Goal: Task Accomplishment & Management: Manage account settings

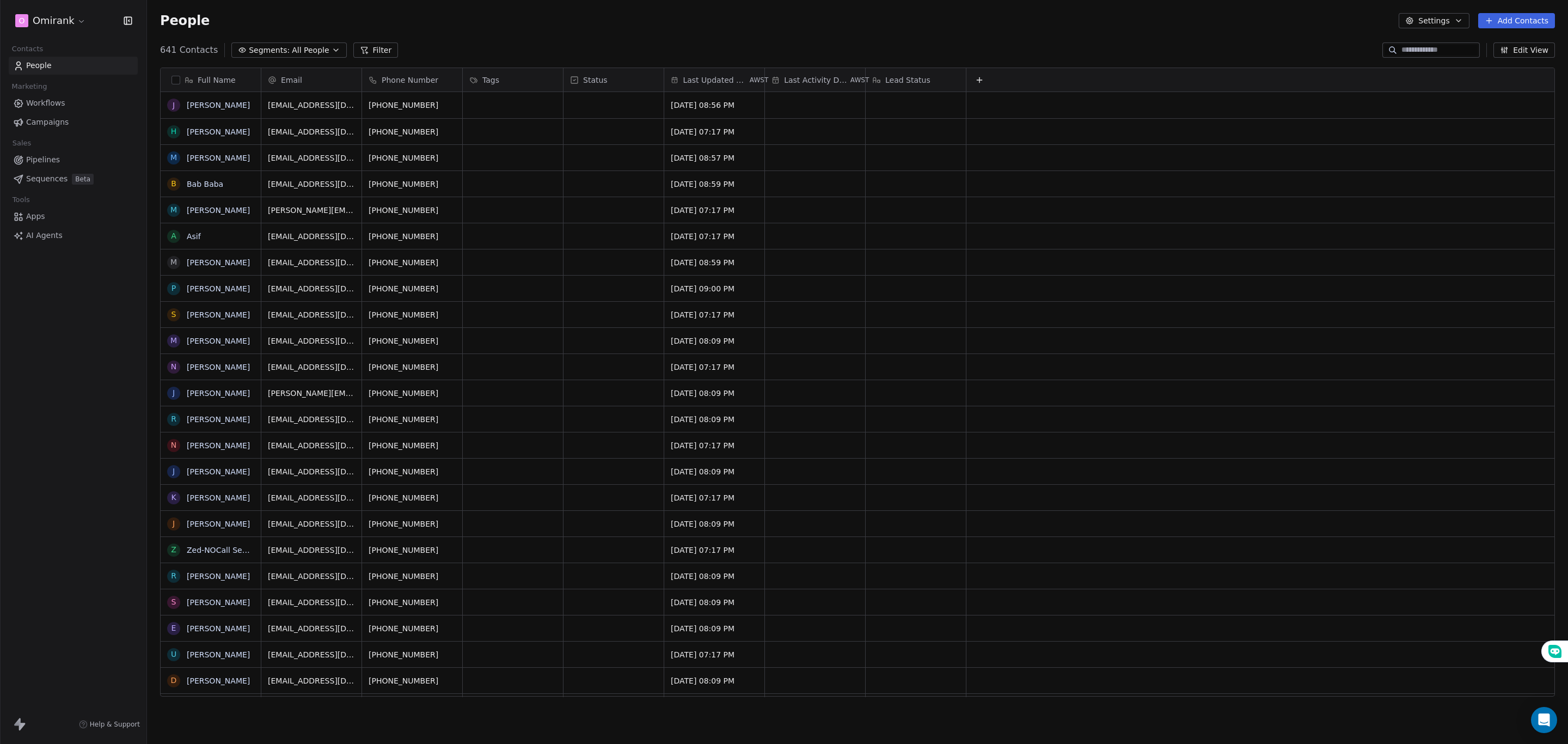
scroll to position [642, 1409]
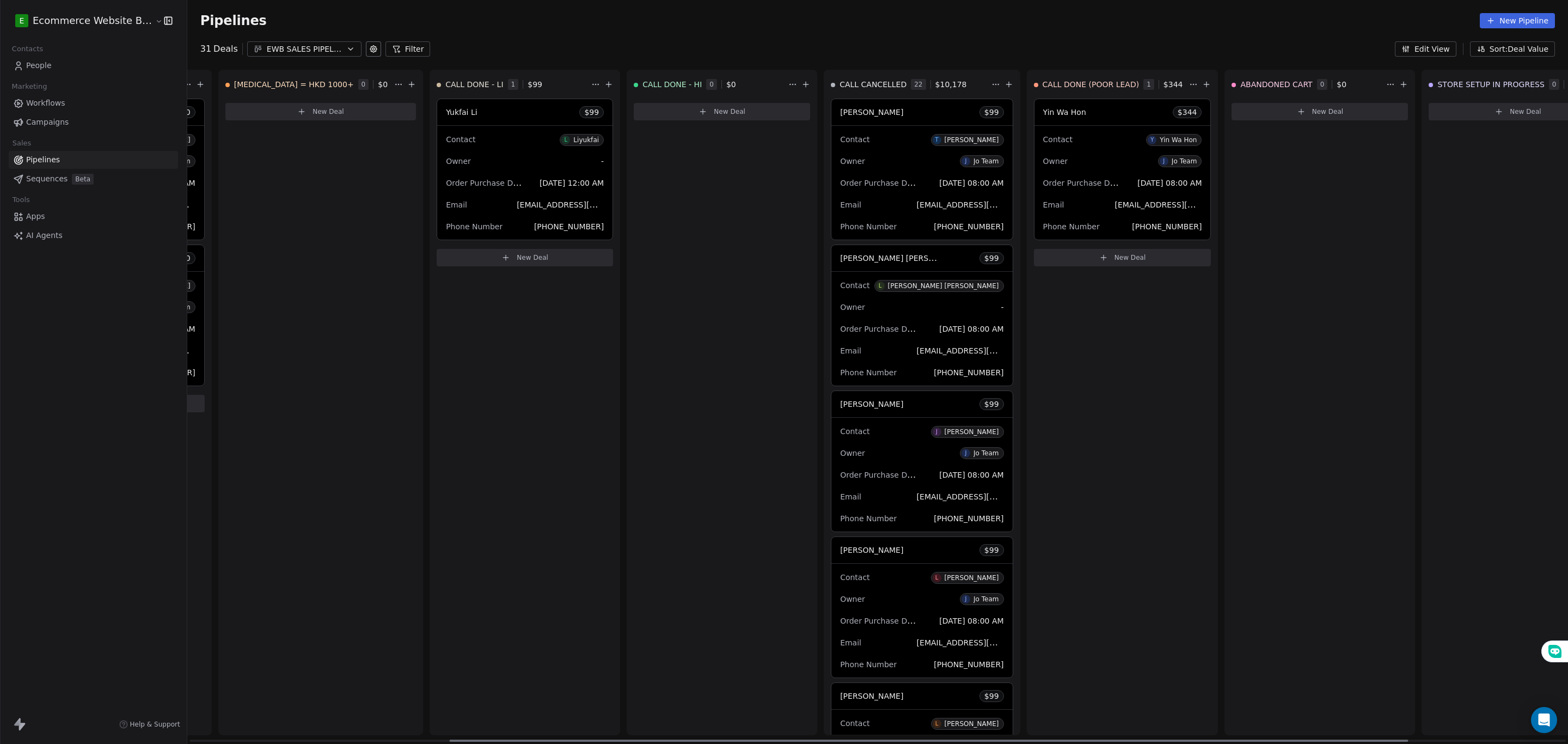
scroll to position [0, 376]
click at [529, 266] on button "New Deal" at bounding box center [525, 257] width 176 height 17
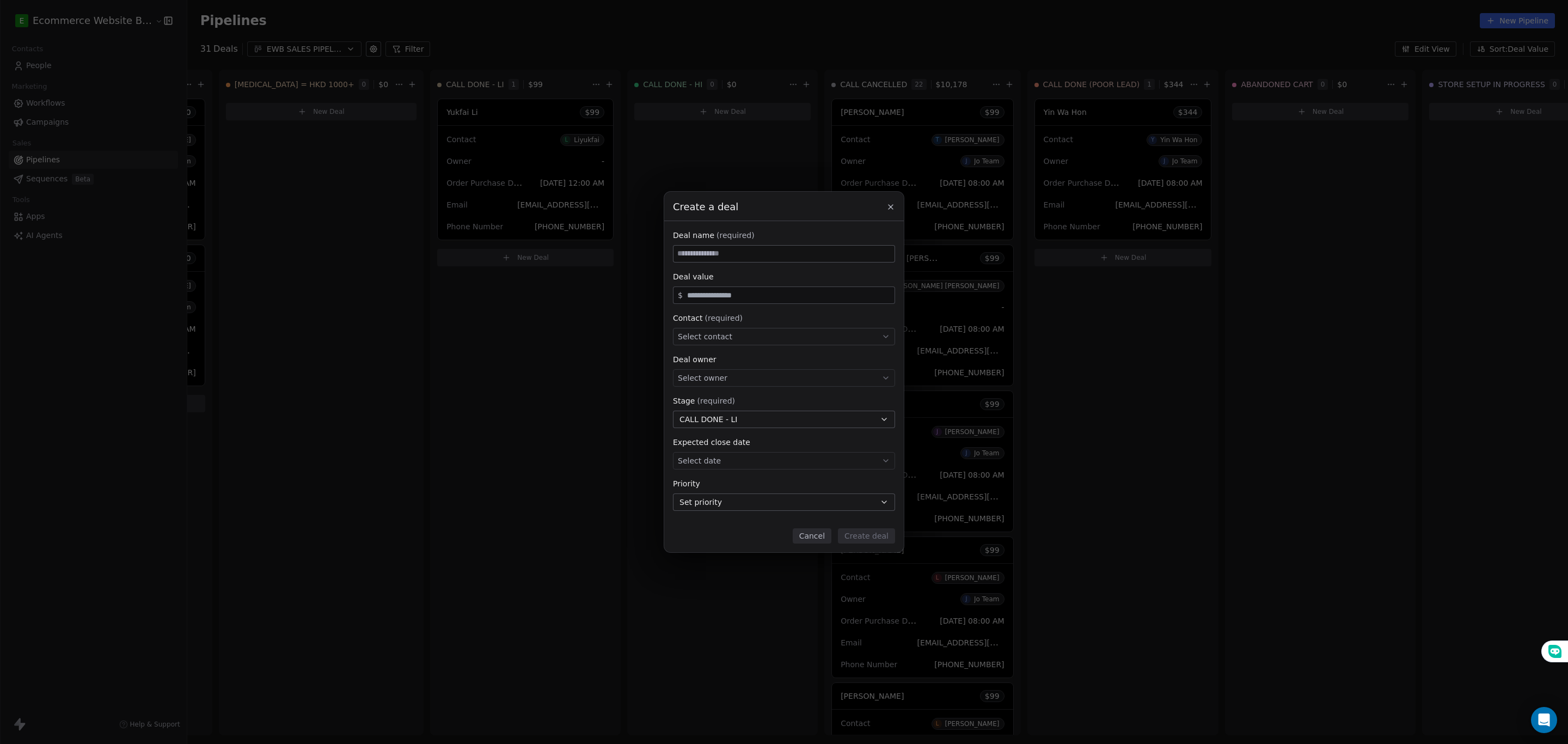
click at [773, 250] on input at bounding box center [784, 254] width 221 height 16
type input "*********"
click at [704, 337] on span "Select contact" at bounding box center [705, 336] width 55 height 11
type input "****"
click at [702, 368] on div "[PERSON_NAME]" at bounding box center [725, 369] width 55 height 8
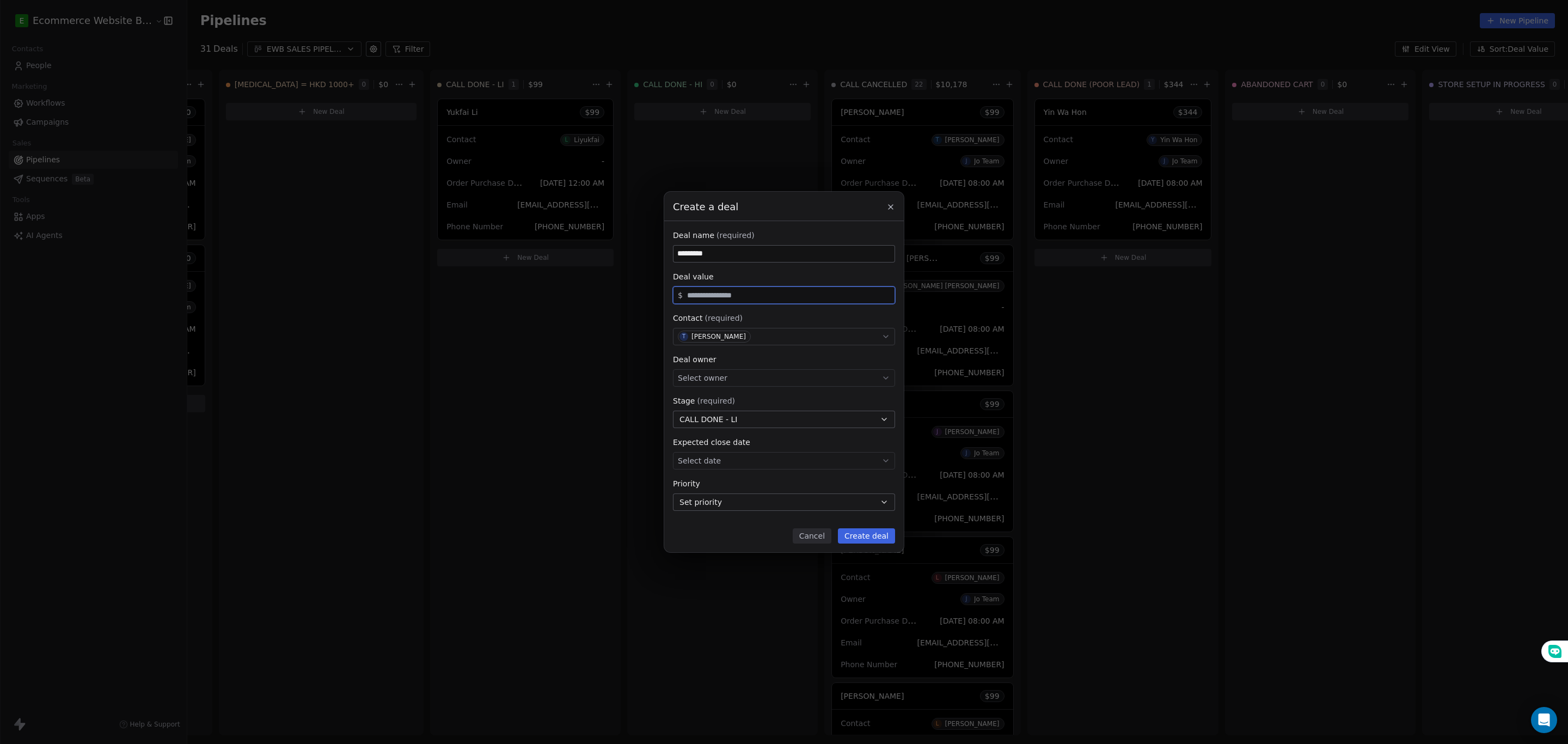
click at [703, 299] on input "text" at bounding box center [789, 295] width 208 height 8
click at [741, 369] on div "Select owner" at bounding box center [784, 377] width 222 height 17
type input "*****"
click at [706, 413] on div "Jo Team" at bounding box center [715, 410] width 26 height 8
click at [731, 467] on body "E Ecommerce Website Builder Contacts People Marketing Workflows Campaigns Sales…" at bounding box center [784, 372] width 1568 height 744
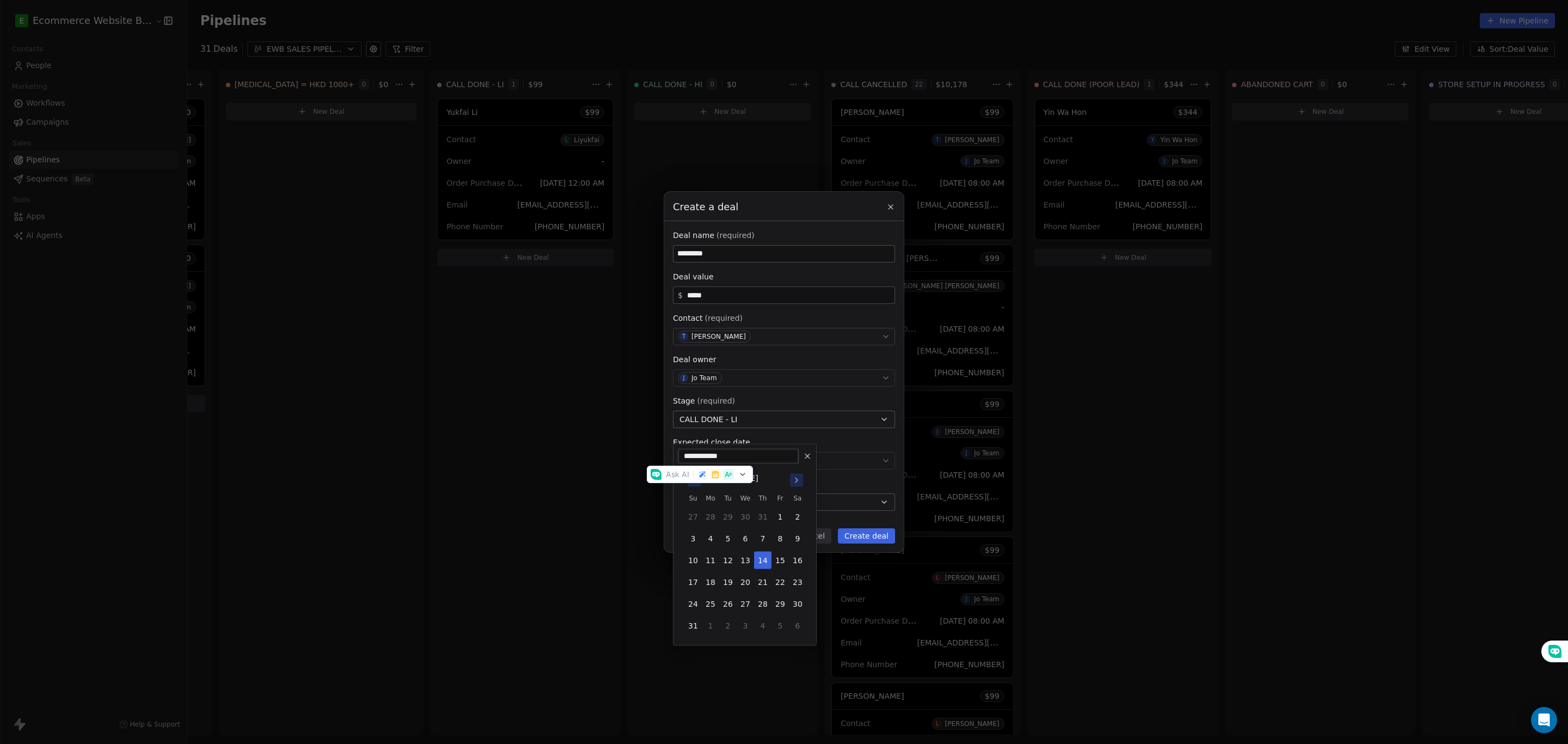
drag, startPoint x: 619, startPoint y: 556, endPoint x: 647, endPoint y: 551, distance: 28.4
click at [619, 552] on div "Create a deal Deal name (required) ********* Deal value $ ***** Contact (requir…" at bounding box center [784, 372] width 1568 height 744
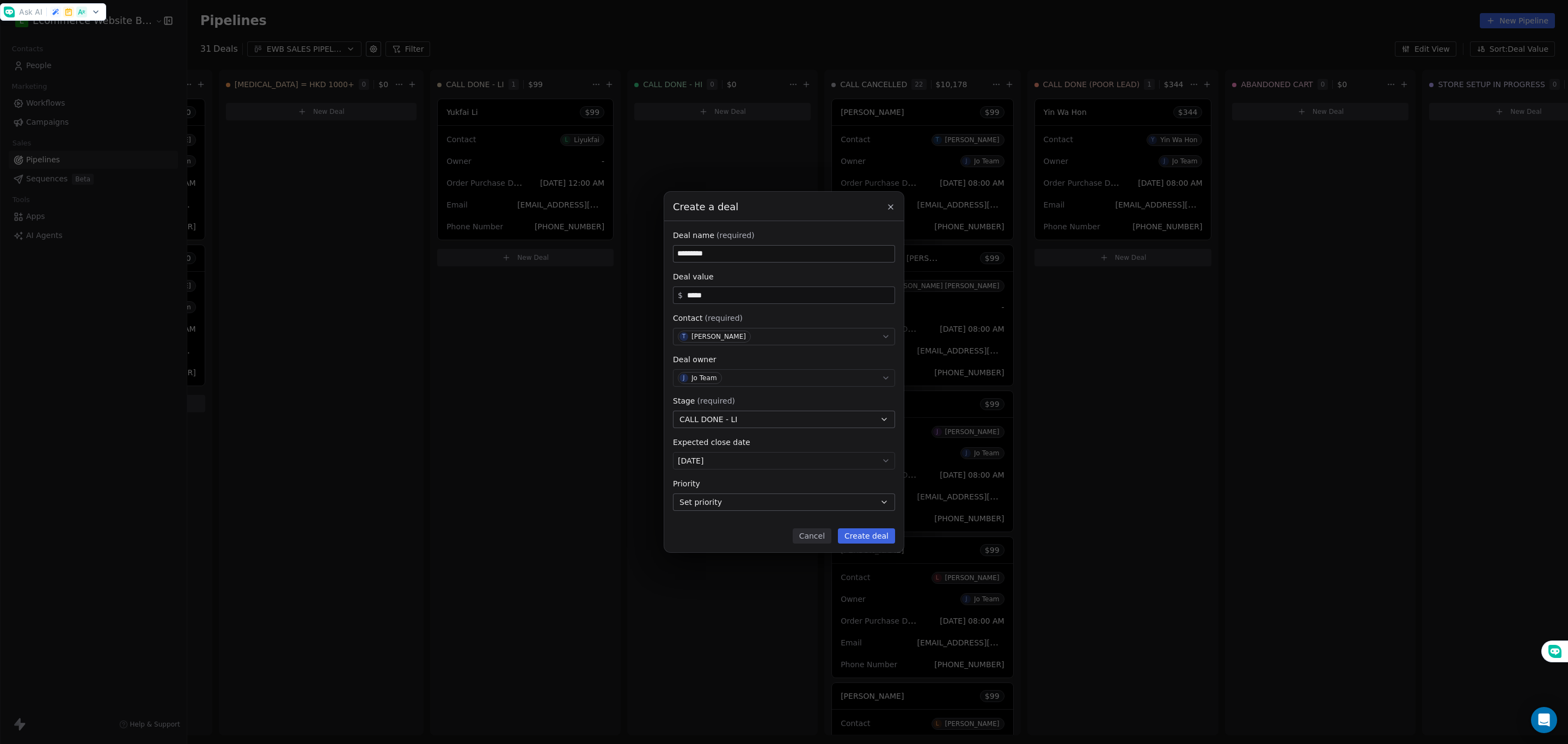
click at [881, 541] on button "Create deal" at bounding box center [867, 536] width 57 height 15
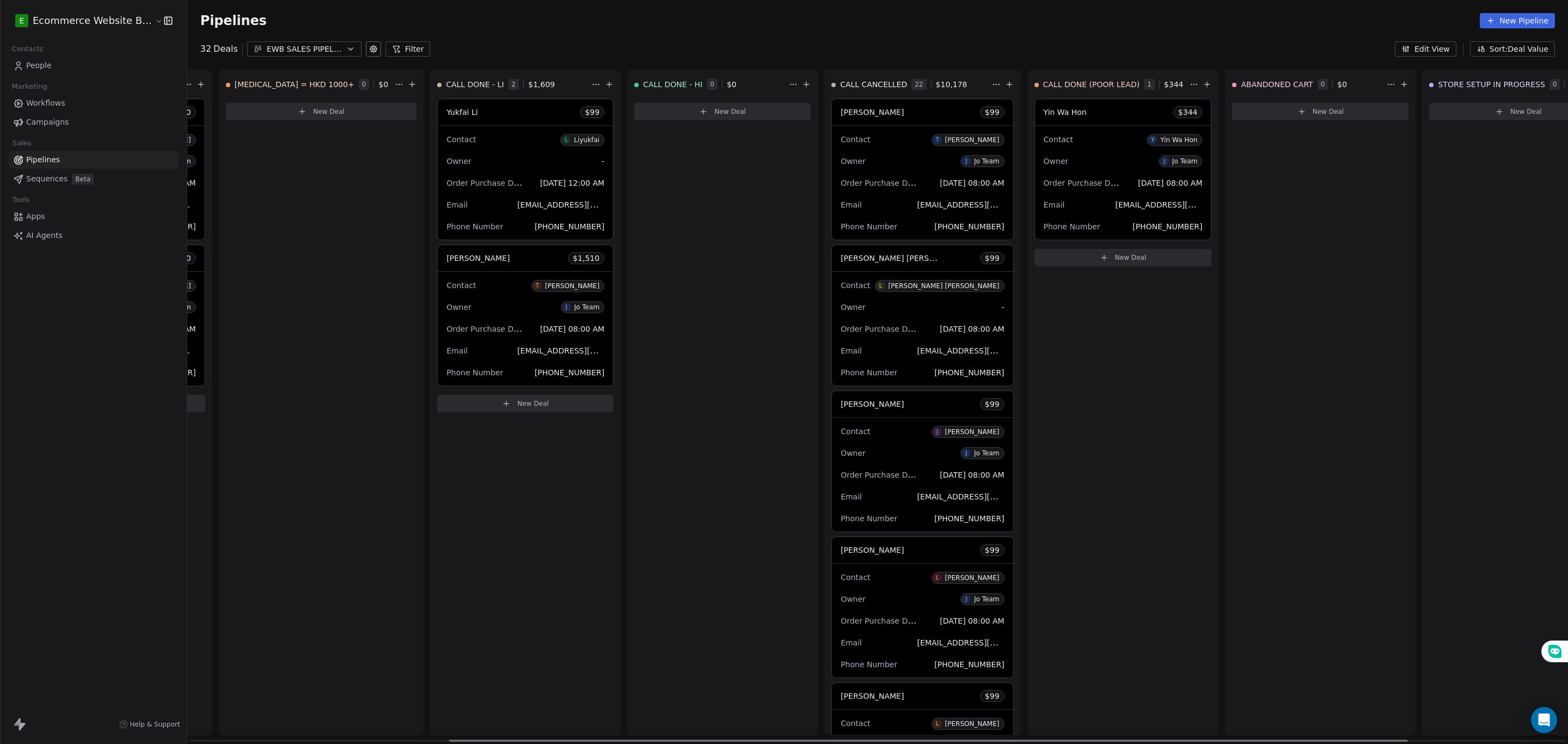
click at [521, 261] on div "[PERSON_NAME] $ 1,510" at bounding box center [526, 258] width 175 height 26
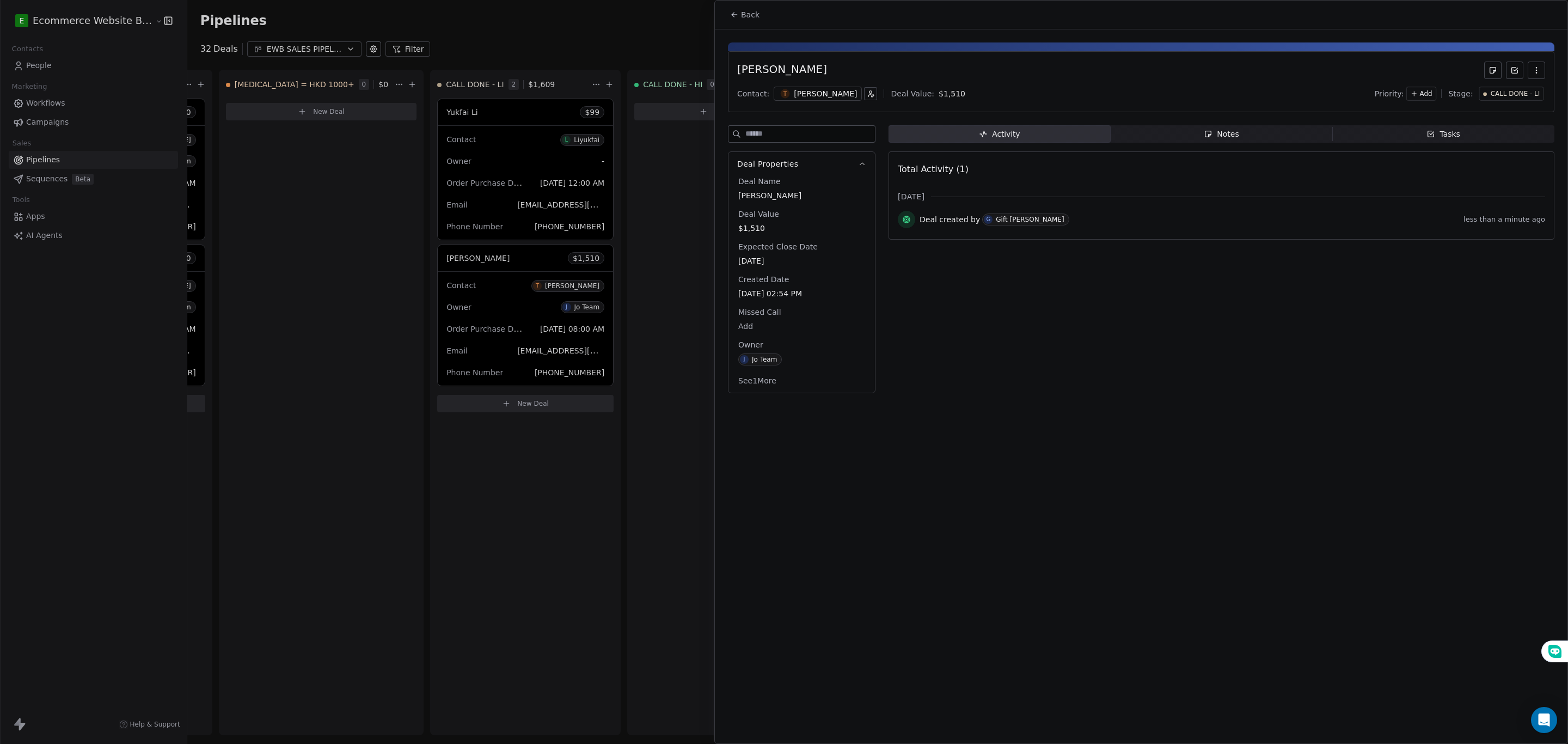
click at [1241, 139] on span "Notes Notes" at bounding box center [1222, 133] width 222 height 17
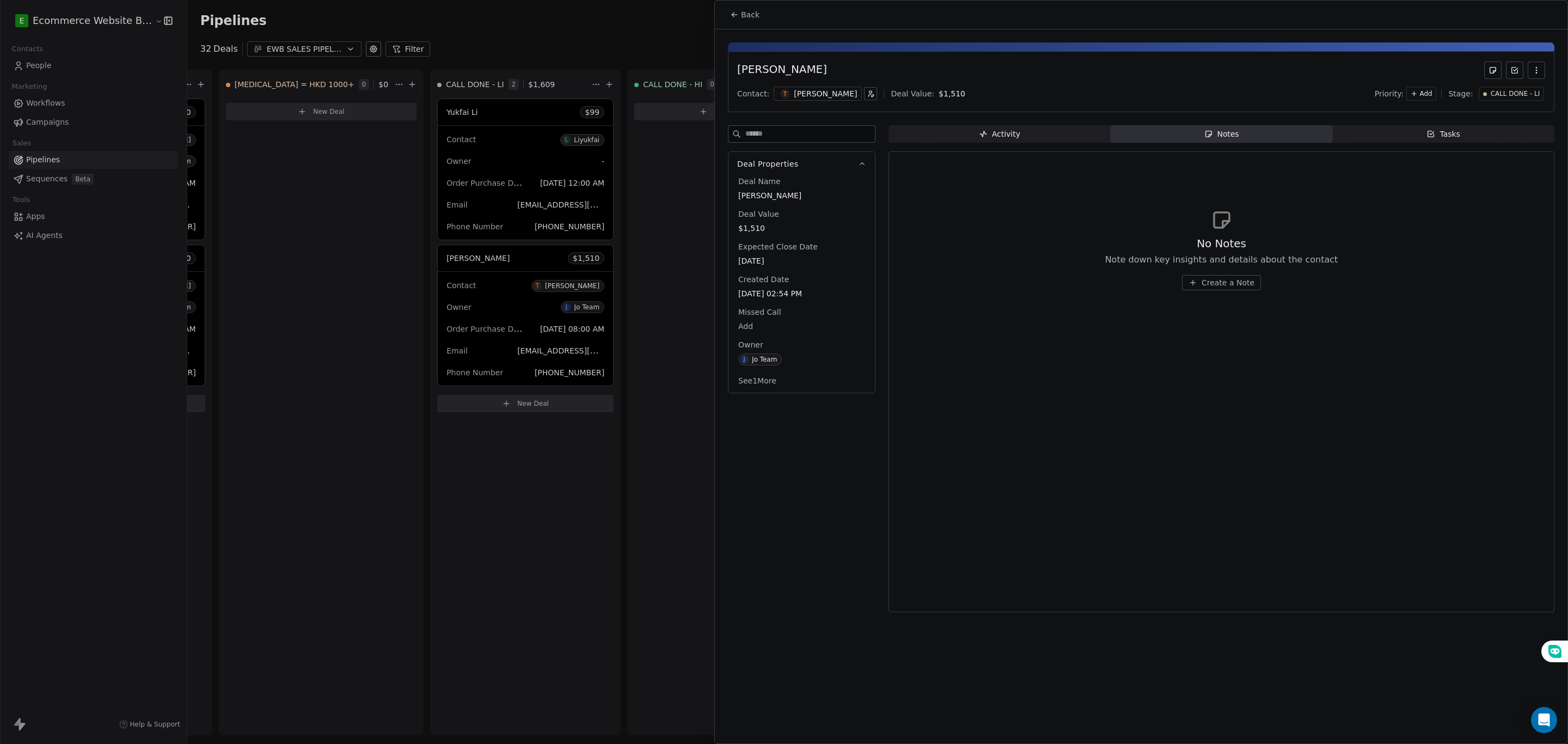
click at [854, 507] on div "Deal Properties Deal Name [PERSON_NAME] Deal Value $1,510 Expected Close Date […" at bounding box center [801, 372] width 148 height 494
click at [72, 64] on div at bounding box center [784, 372] width 1568 height 744
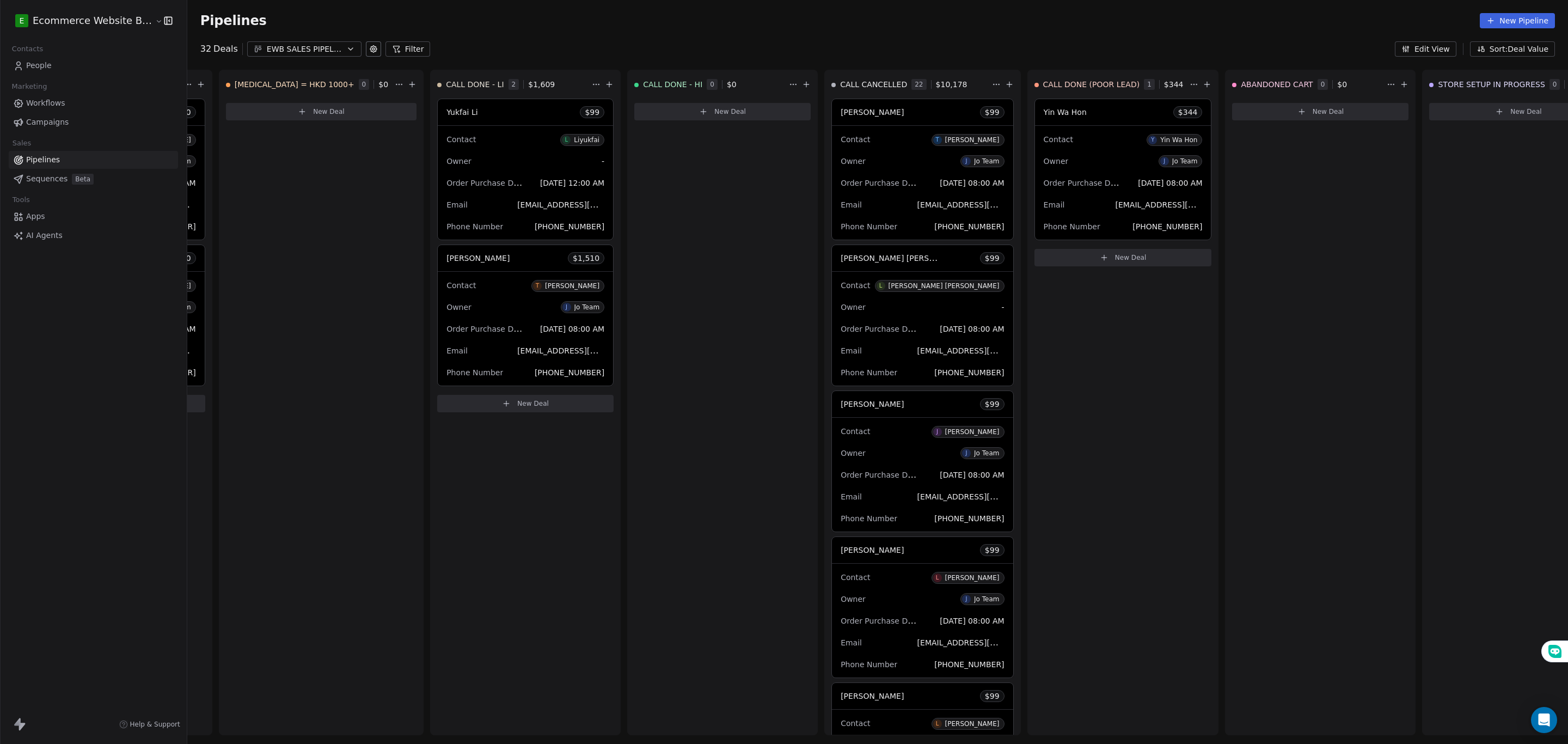
click at [48, 65] on span "People" at bounding box center [38, 65] width 26 height 12
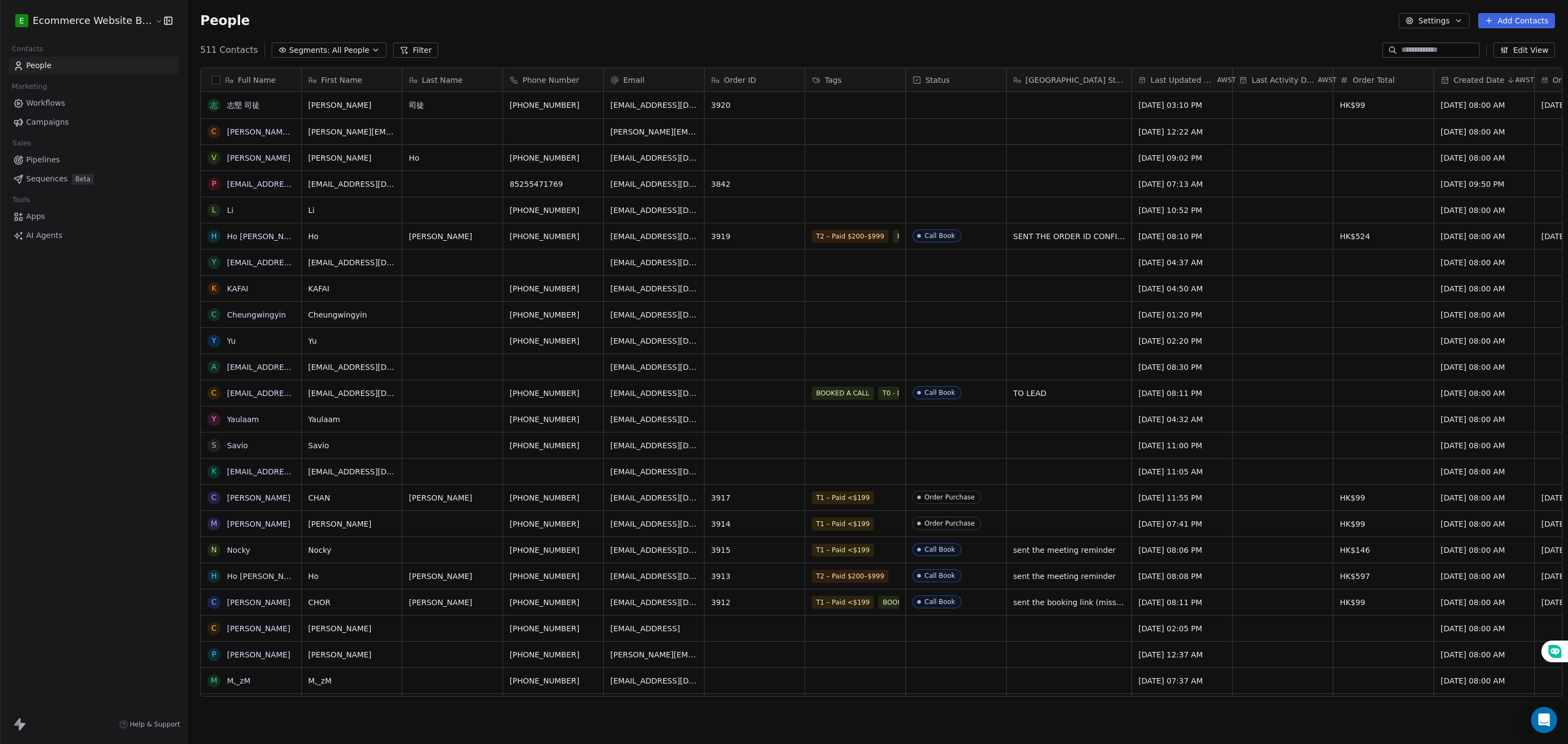
scroll to position [642, 1377]
click at [1428, 46] on input at bounding box center [1439, 50] width 76 height 11
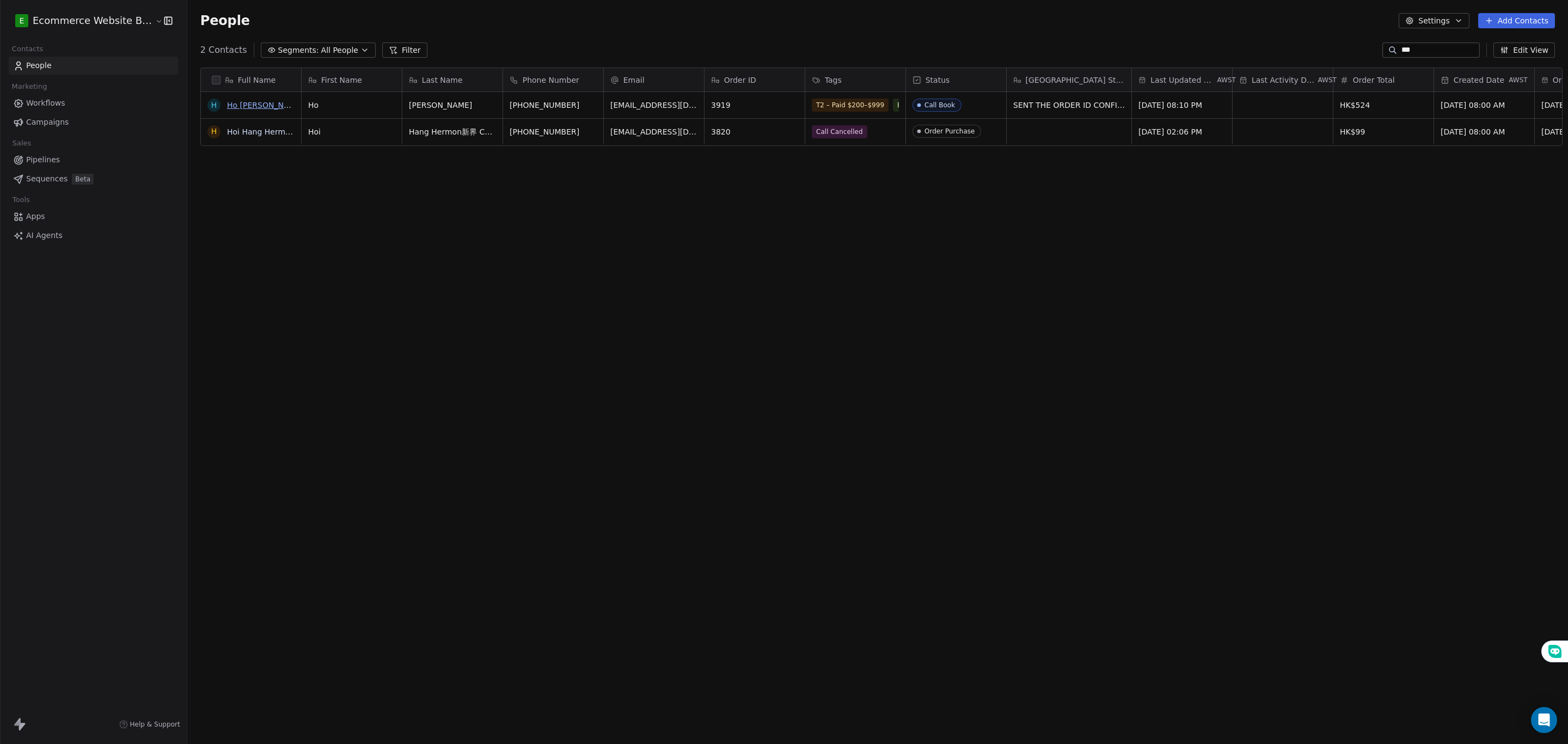
type input "***"
click at [227, 106] on link "Ho [PERSON_NAME]" at bounding box center [265, 106] width 76 height 9
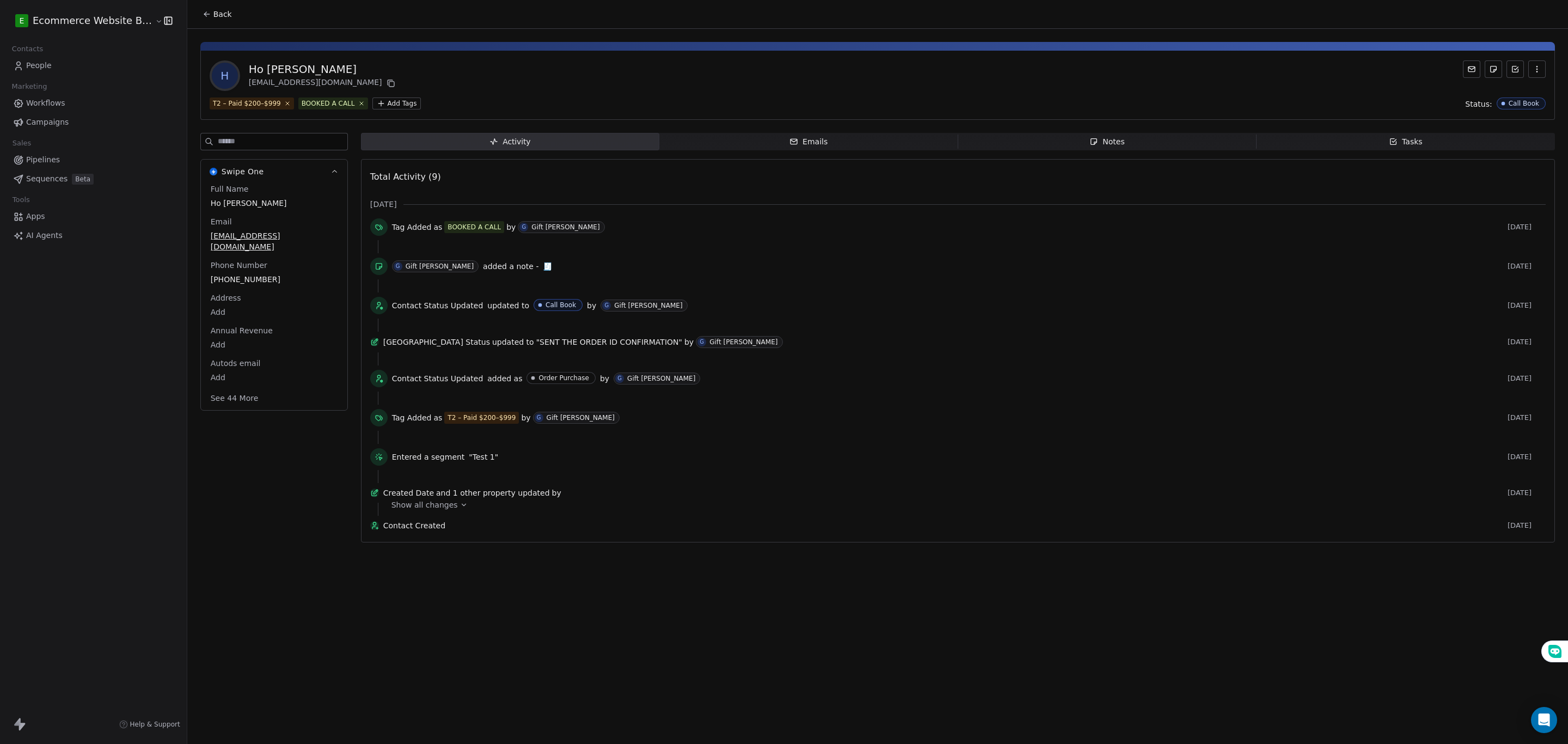
click at [1026, 133] on span "Notes Notes" at bounding box center [1107, 141] width 299 height 17
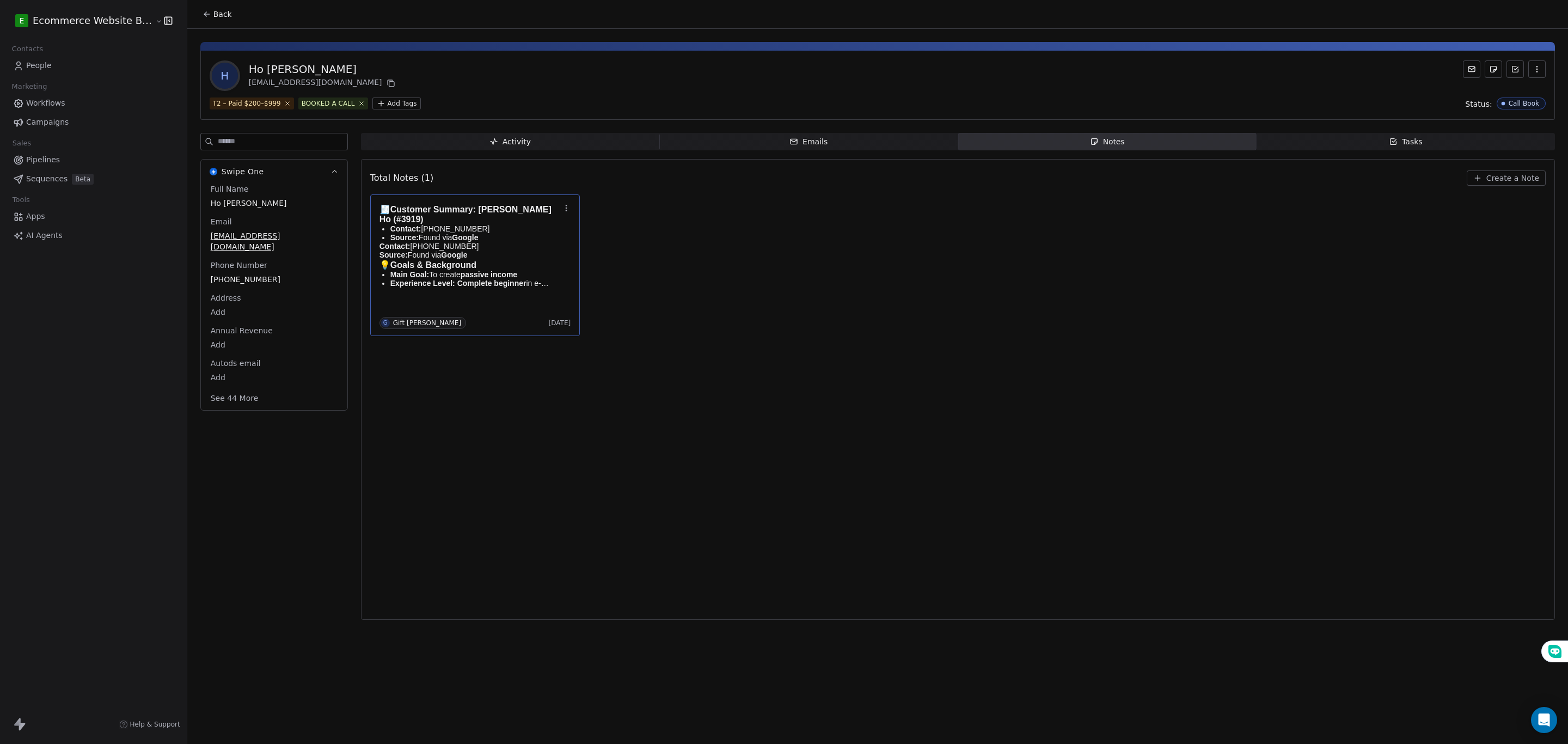
click at [517, 254] on p "Source: Found via Google" at bounding box center [470, 255] width 181 height 9
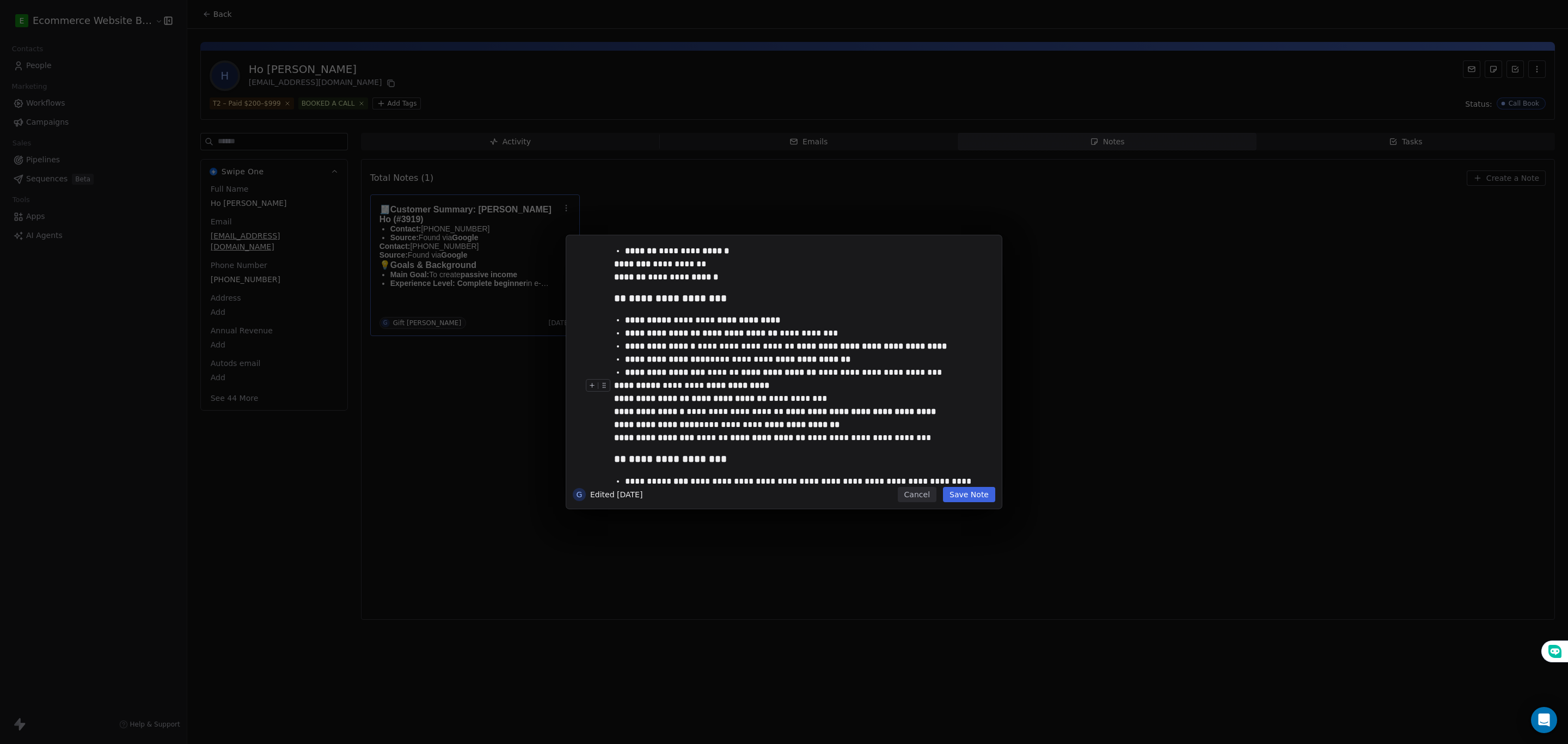
scroll to position [80, 0]
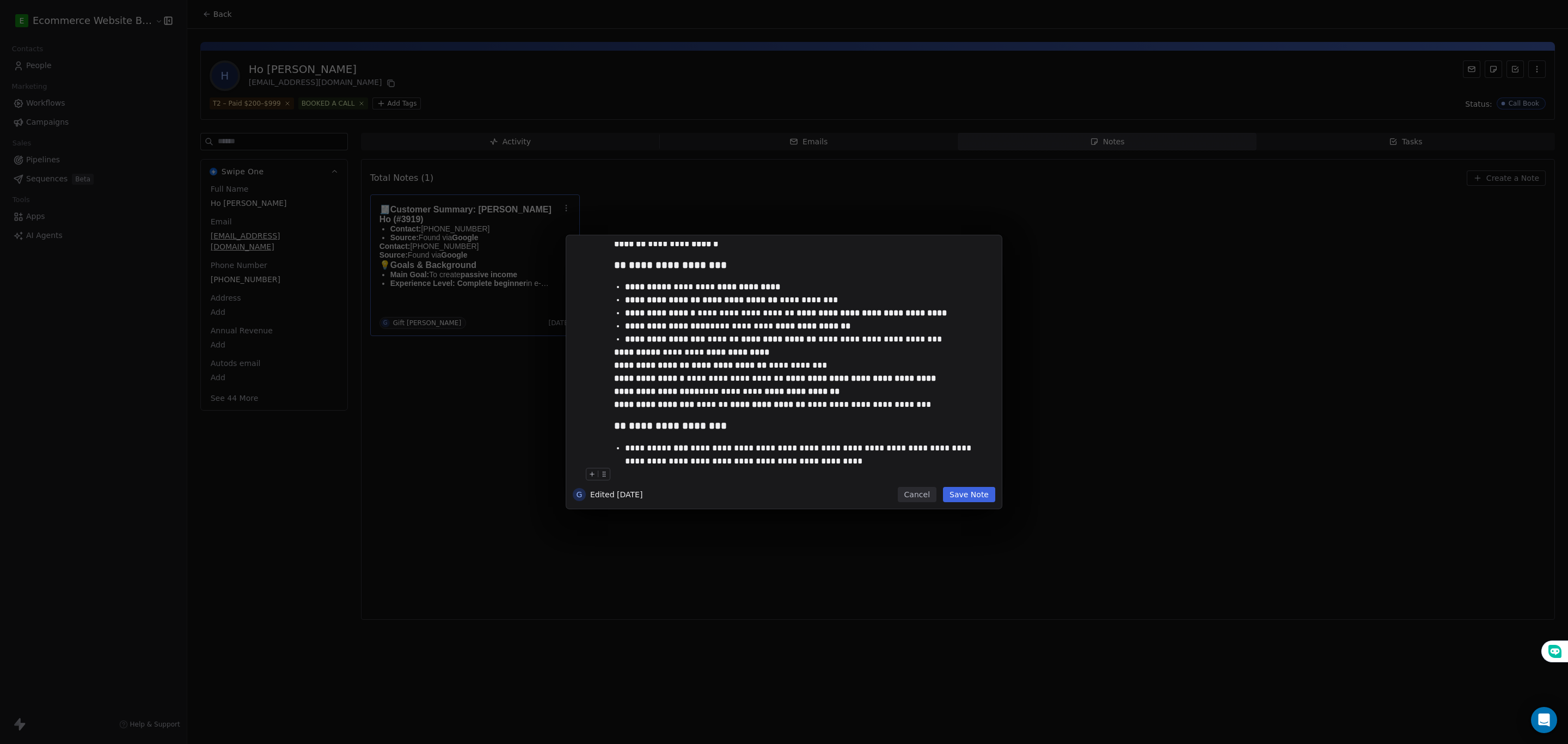
click at [914, 495] on button "Cancel" at bounding box center [917, 494] width 38 height 15
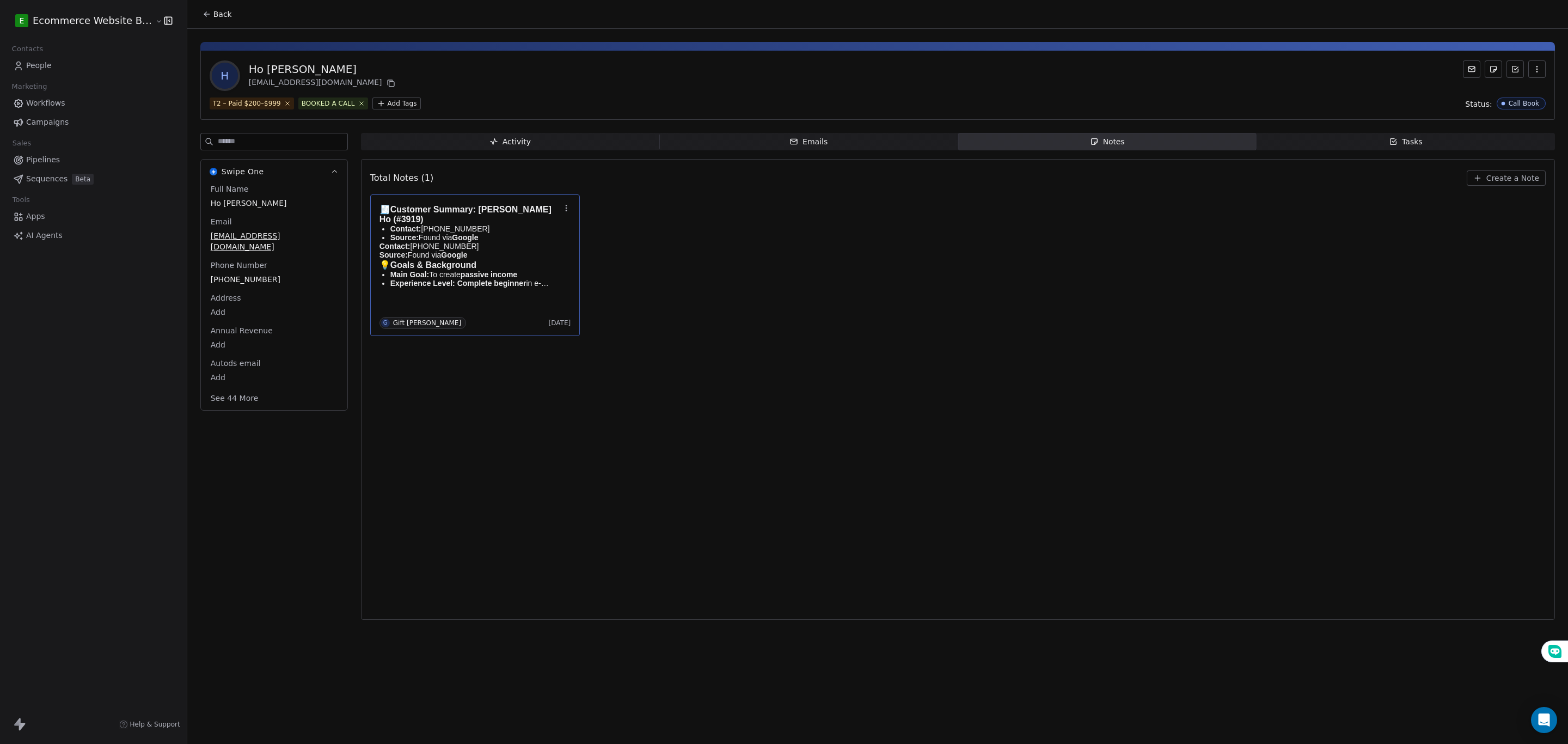
drag, startPoint x: 952, startPoint y: 376, endPoint x: 952, endPoint y: 306, distance: 70.0
click at [952, 368] on div "Total Notes (1) Create a Note 🧾 Customer Summary: [PERSON_NAME] Ho (#3919) Cont…" at bounding box center [958, 389] width 1175 height 446
click at [1528, 178] on span "Create a Note" at bounding box center [1513, 178] width 53 height 11
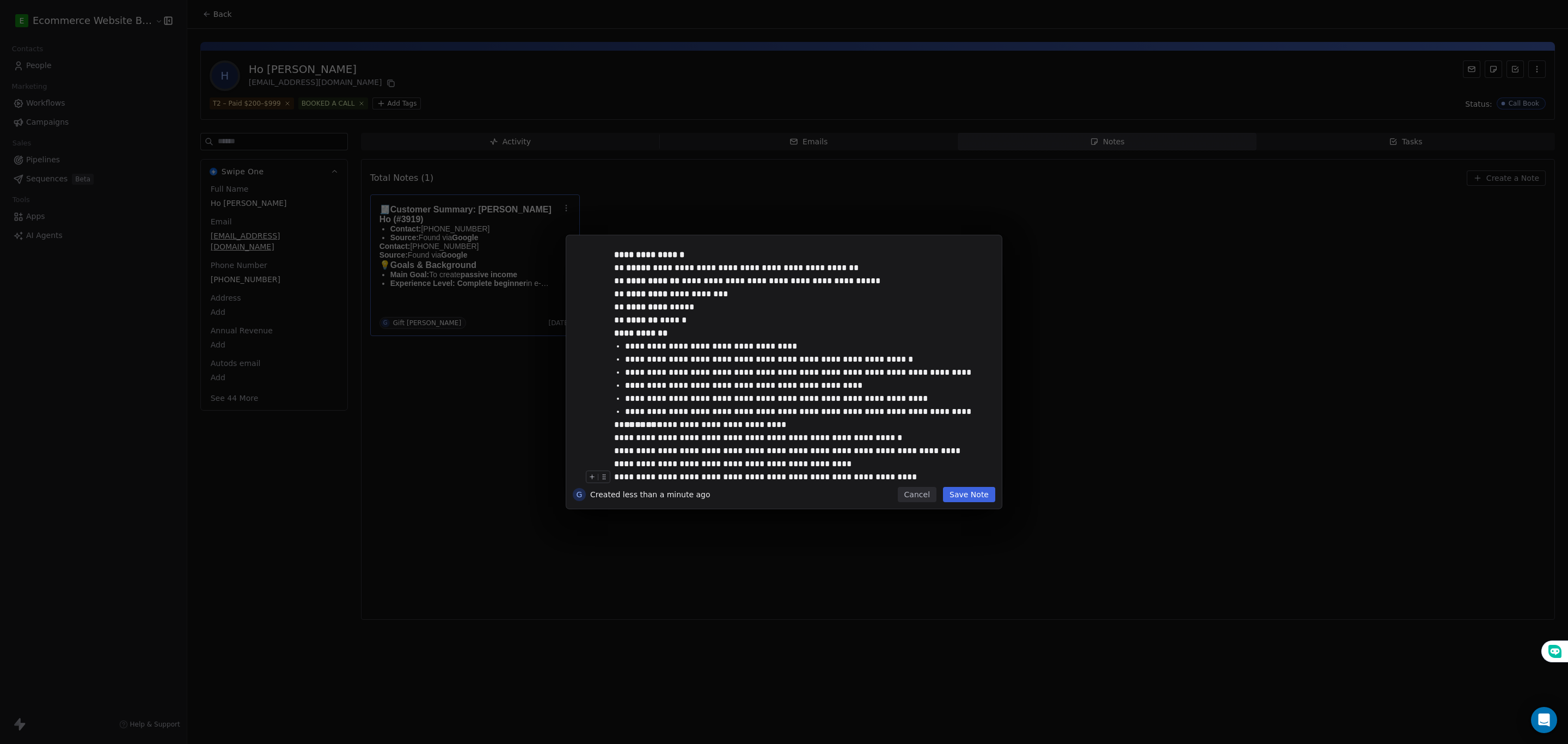
click at [977, 494] on button "Save Note" at bounding box center [969, 494] width 52 height 15
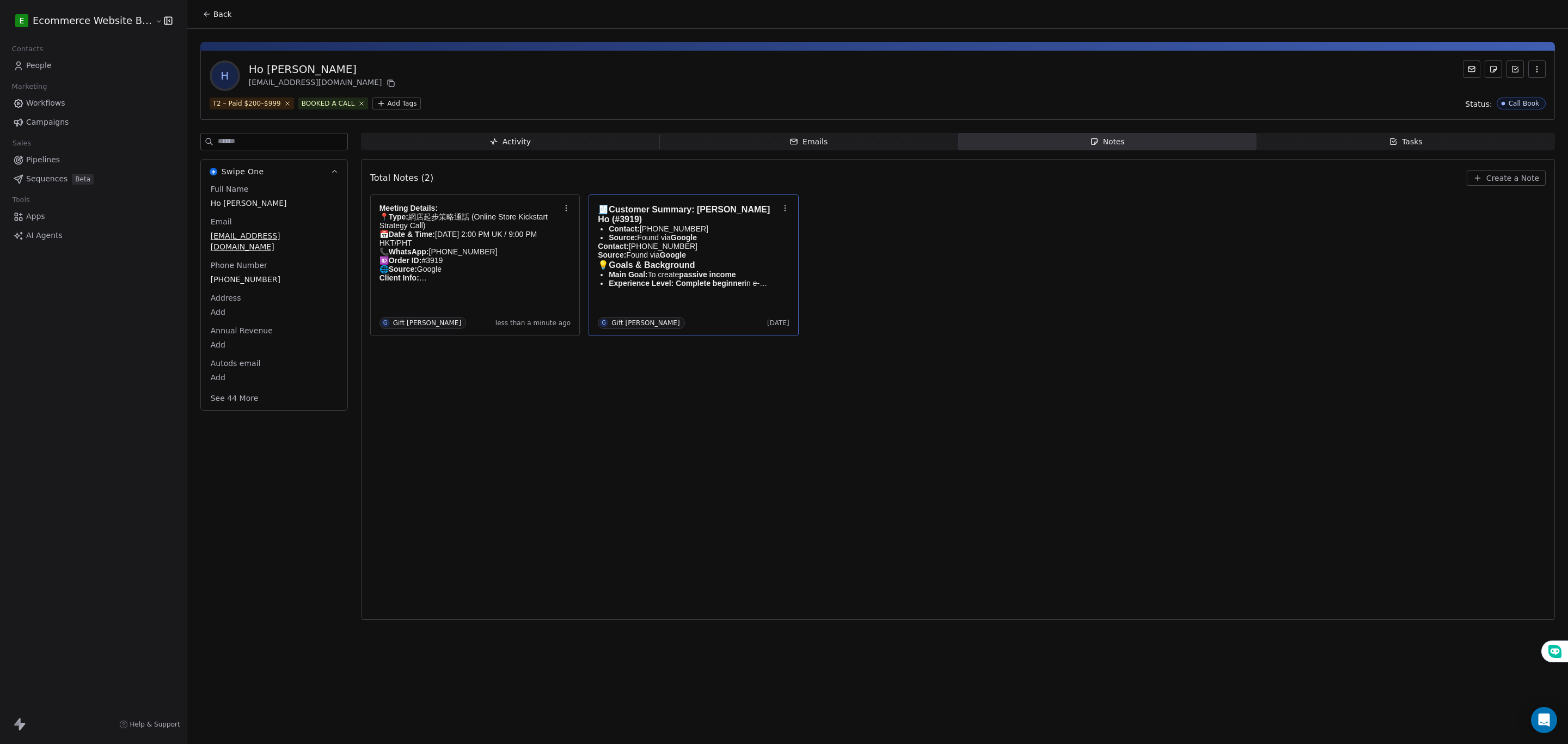
click at [569, 399] on div "Total Notes (2) Create a Note Meeting Details: 📍 Type: 網店起步策略通話 (Online Store K…" at bounding box center [958, 389] width 1175 height 446
click at [373, 106] on html "E Ecommerce Website Builder Contacts People Marketing Workflows Campaigns Sales…" at bounding box center [784, 372] width 1568 height 744
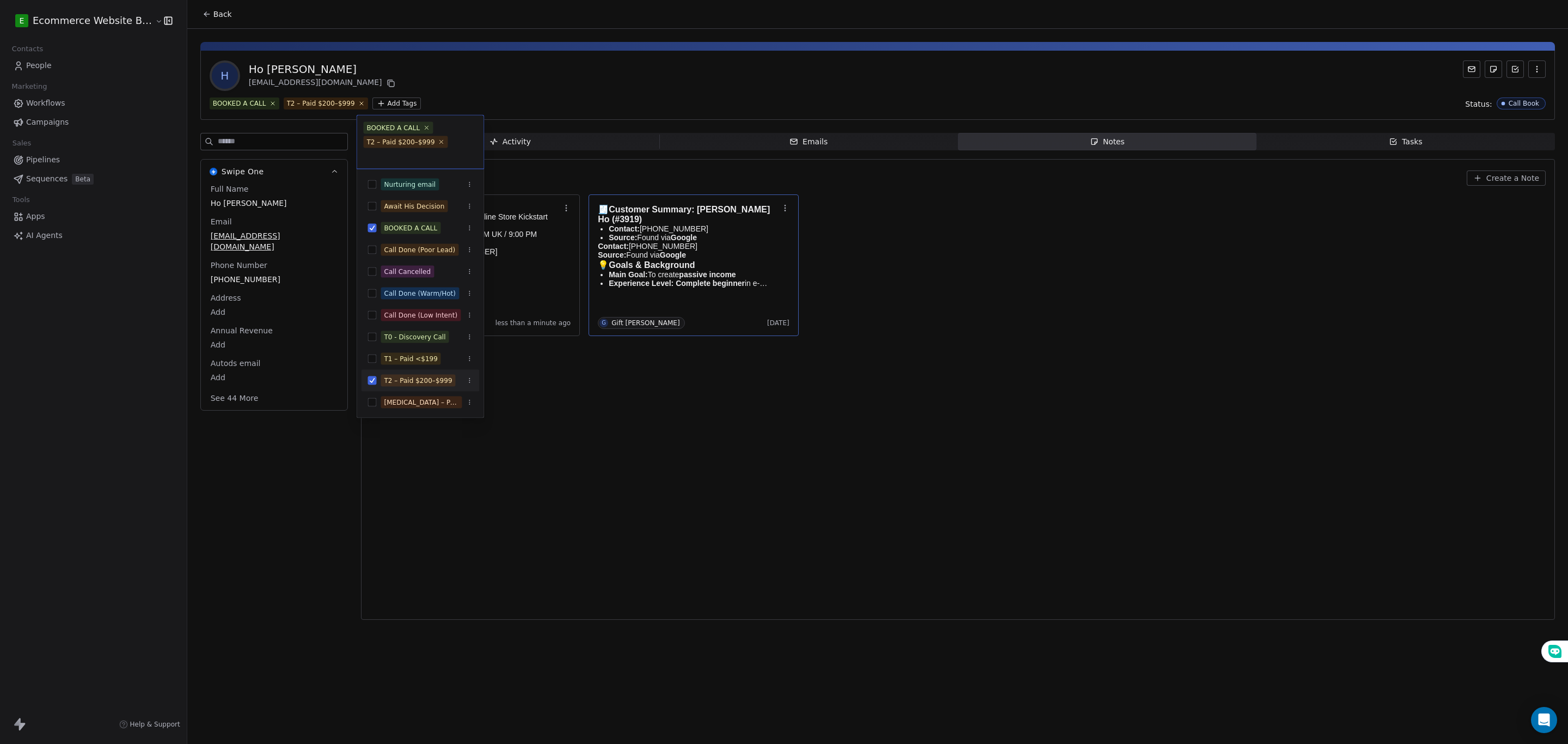
click at [373, 106] on html "E Ecommerce Website Builder Contacts People Marketing Workflows Campaigns Sales…" at bounding box center [784, 372] width 1568 height 744
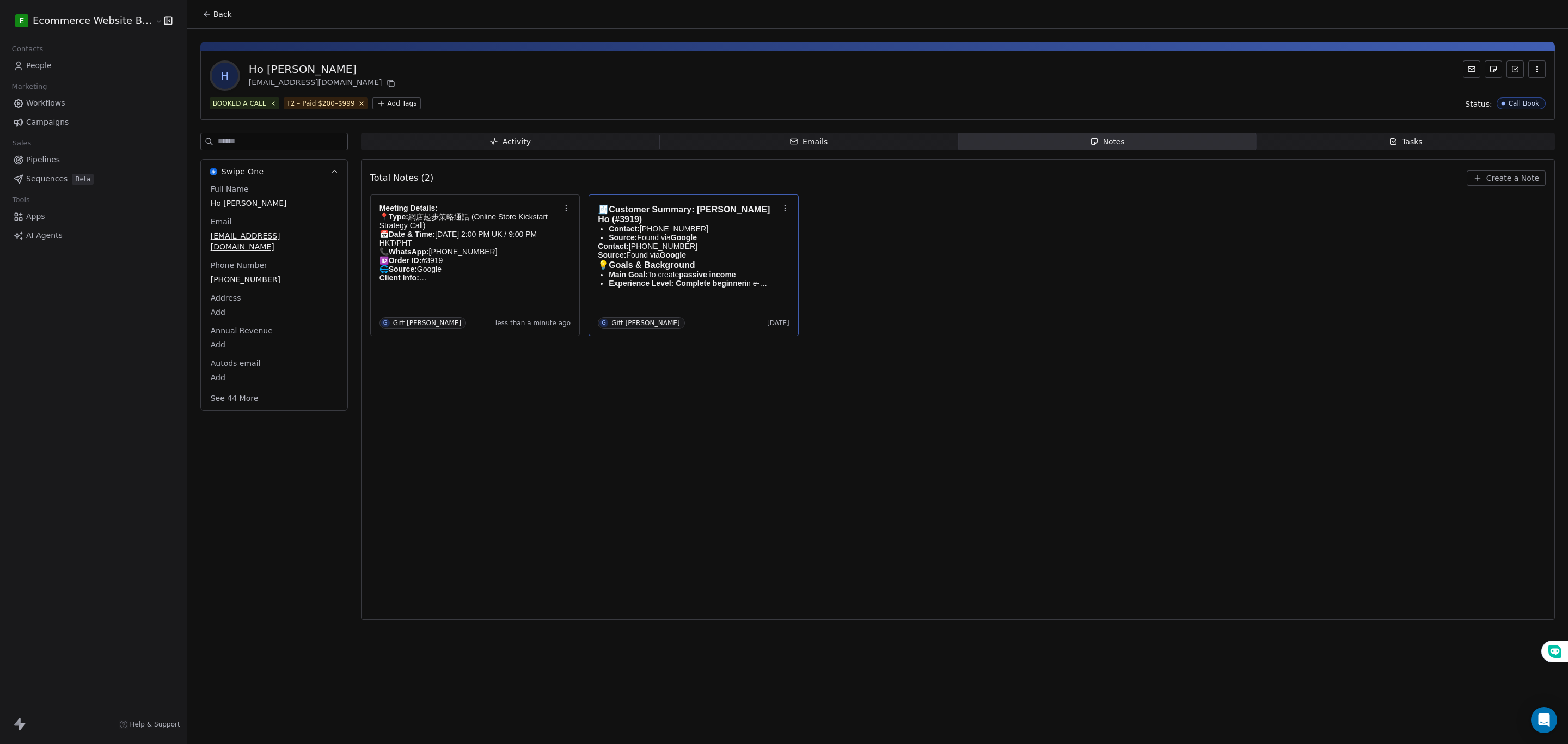
click at [286, 464] on div "Swipe One Full Name Ho [PERSON_NAME] Email [EMAIL_ADDRESS][DOMAIN_NAME] Phone N…" at bounding box center [274, 380] width 148 height 494
click at [196, 12] on button "Back" at bounding box center [216, 14] width 42 height 20
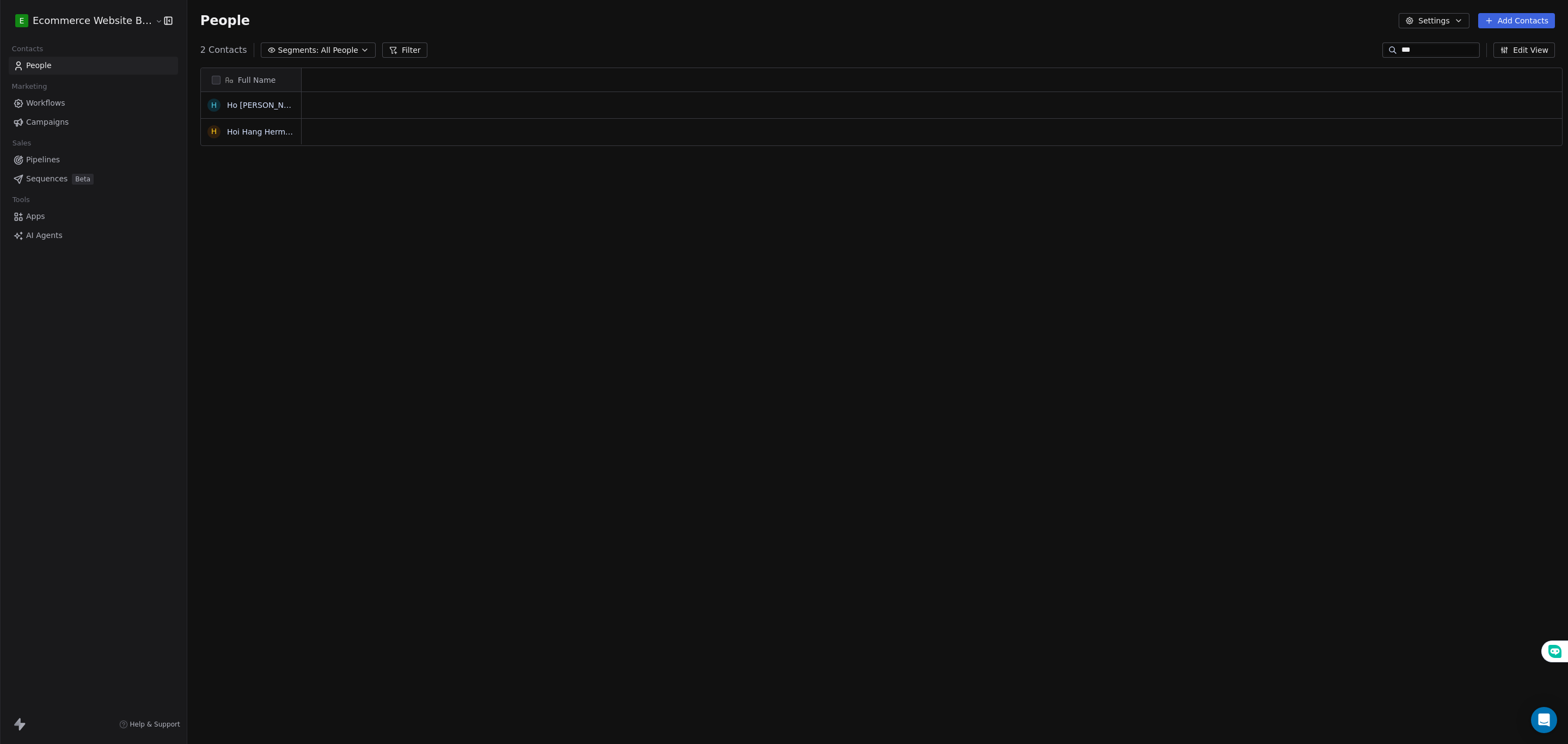
scroll to position [13, 13]
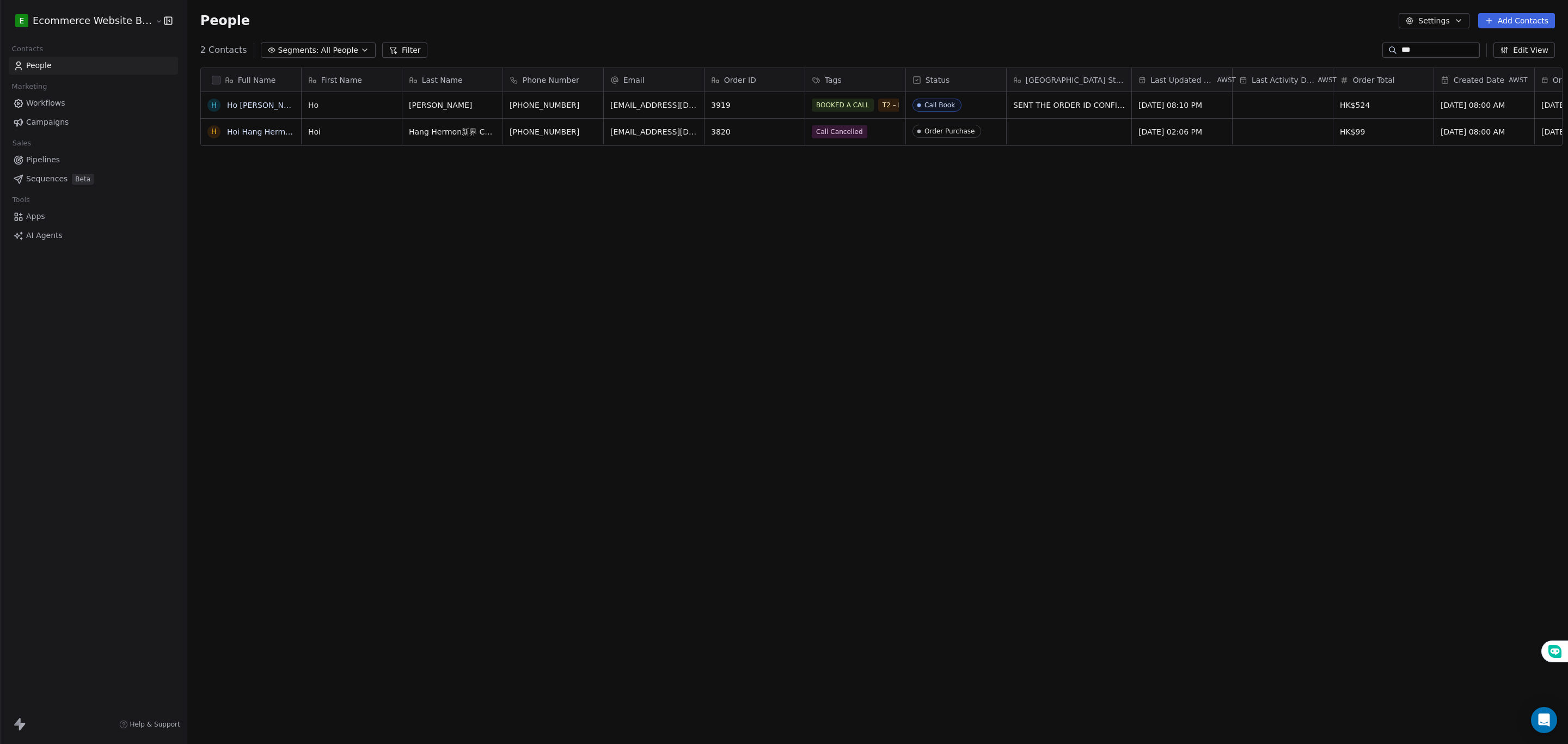
click at [56, 160] on span "Pipelines" at bounding box center [43, 159] width 34 height 12
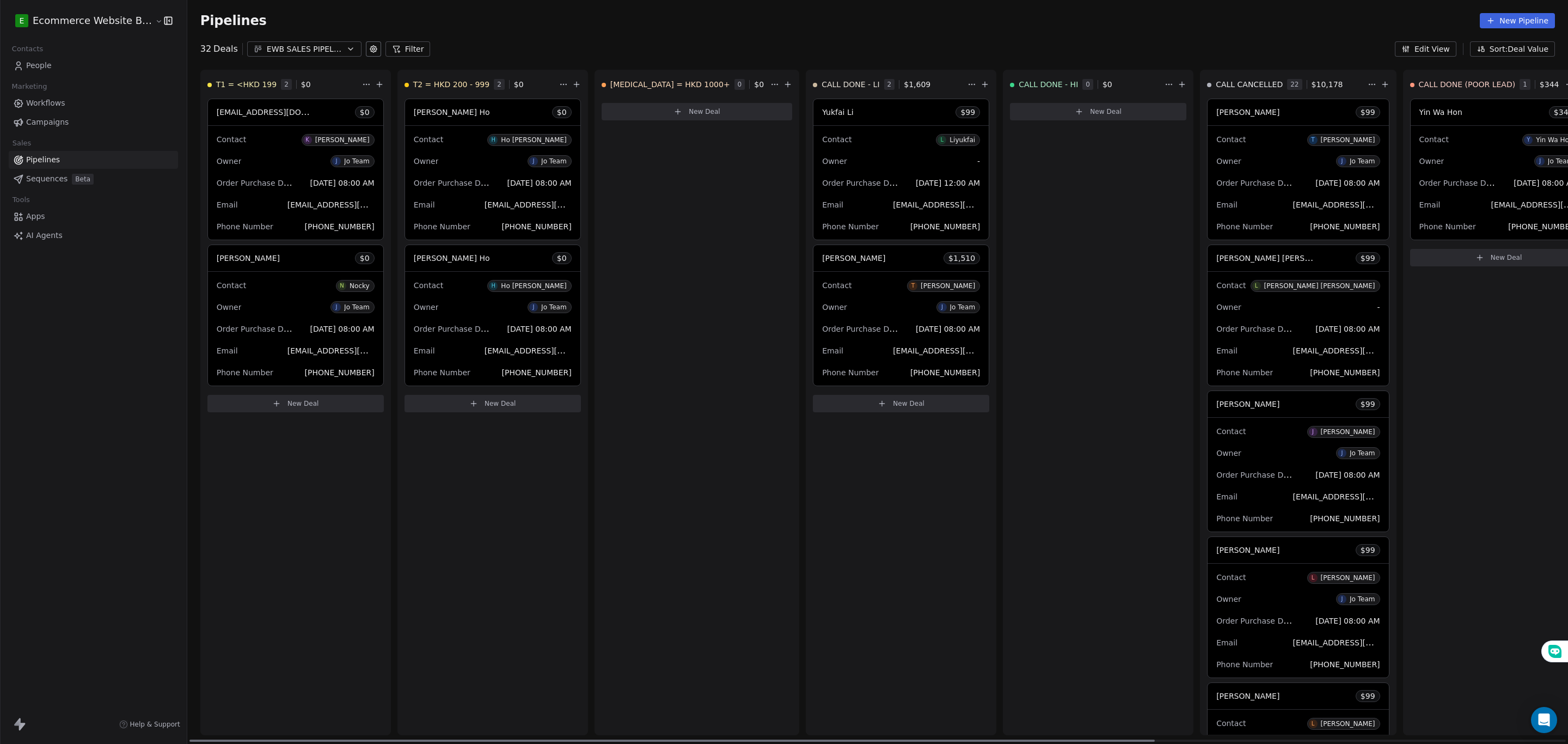
click at [556, 89] on html "E Ecommerce Website Builder Contacts People Marketing Workflows Campaigns Sales…" at bounding box center [784, 372] width 1568 height 744
click at [508, 262] on html "E Ecommerce Website Builder Contacts People Marketing Workflows Campaigns Sales…" at bounding box center [784, 372] width 1568 height 744
click at [491, 258] on div "[PERSON_NAME] Ho $ 0" at bounding box center [493, 258] width 175 height 26
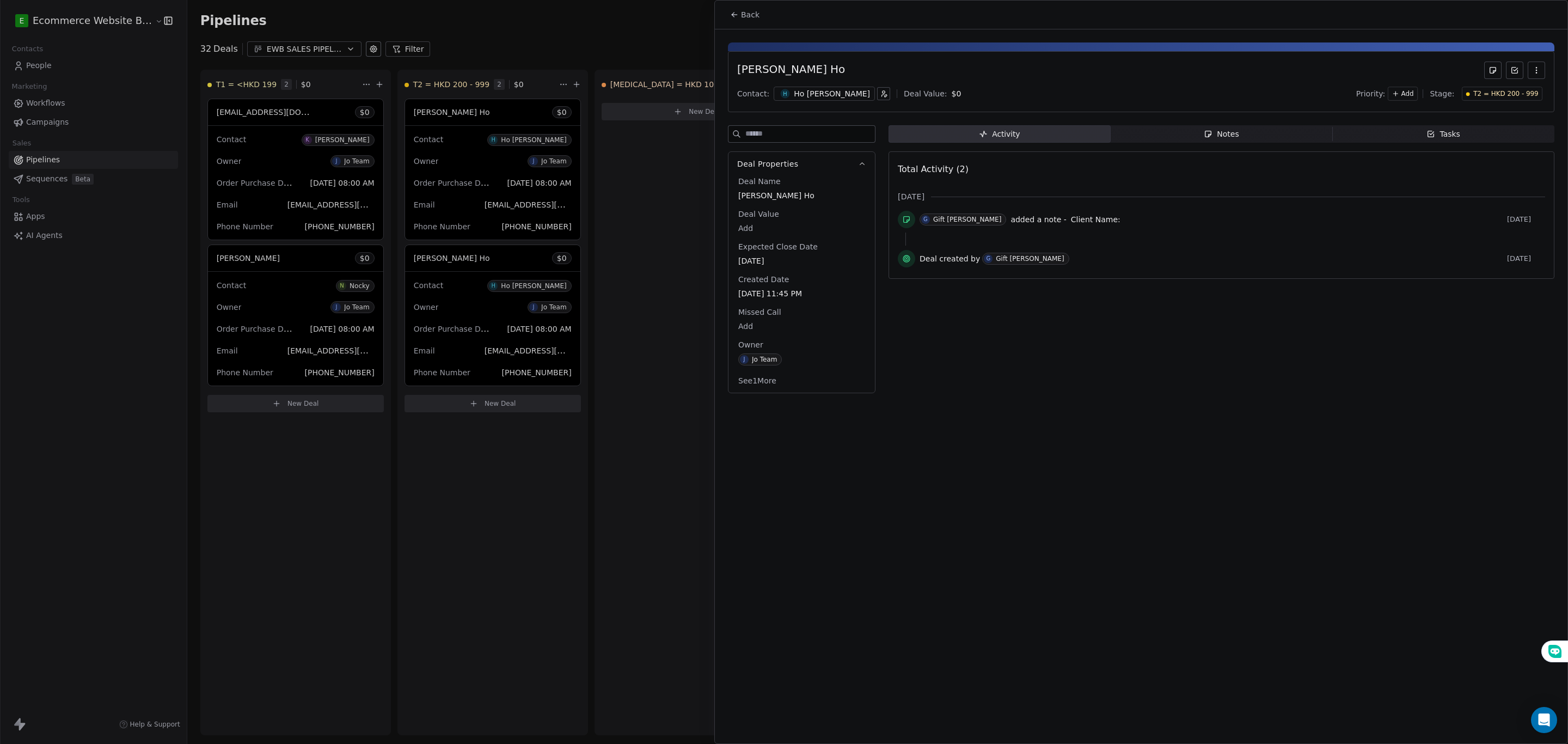
click at [1540, 65] on button "button" at bounding box center [1536, 70] width 17 height 17
click at [1524, 90] on div "Delete" at bounding box center [1504, 94] width 73 height 17
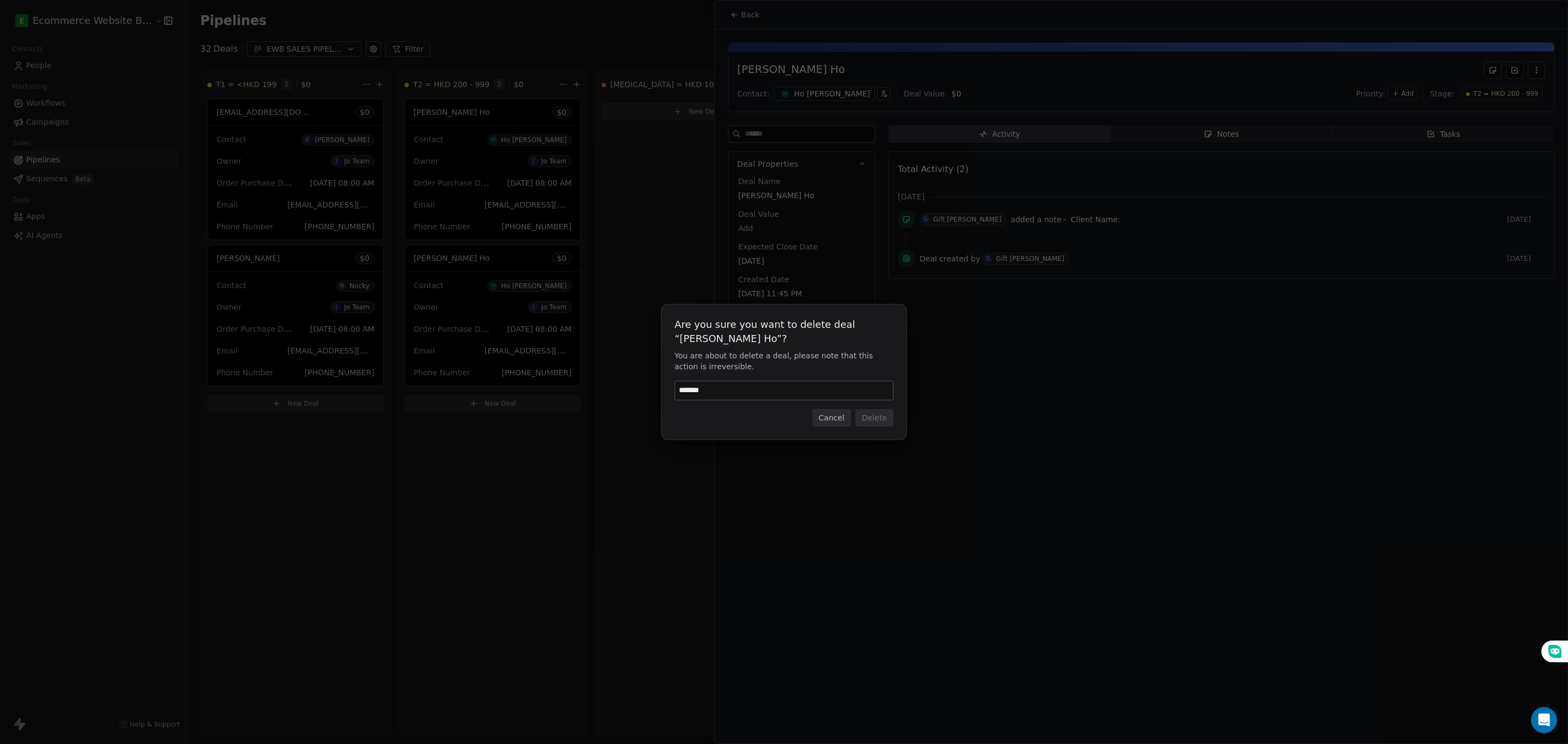
type input "******"
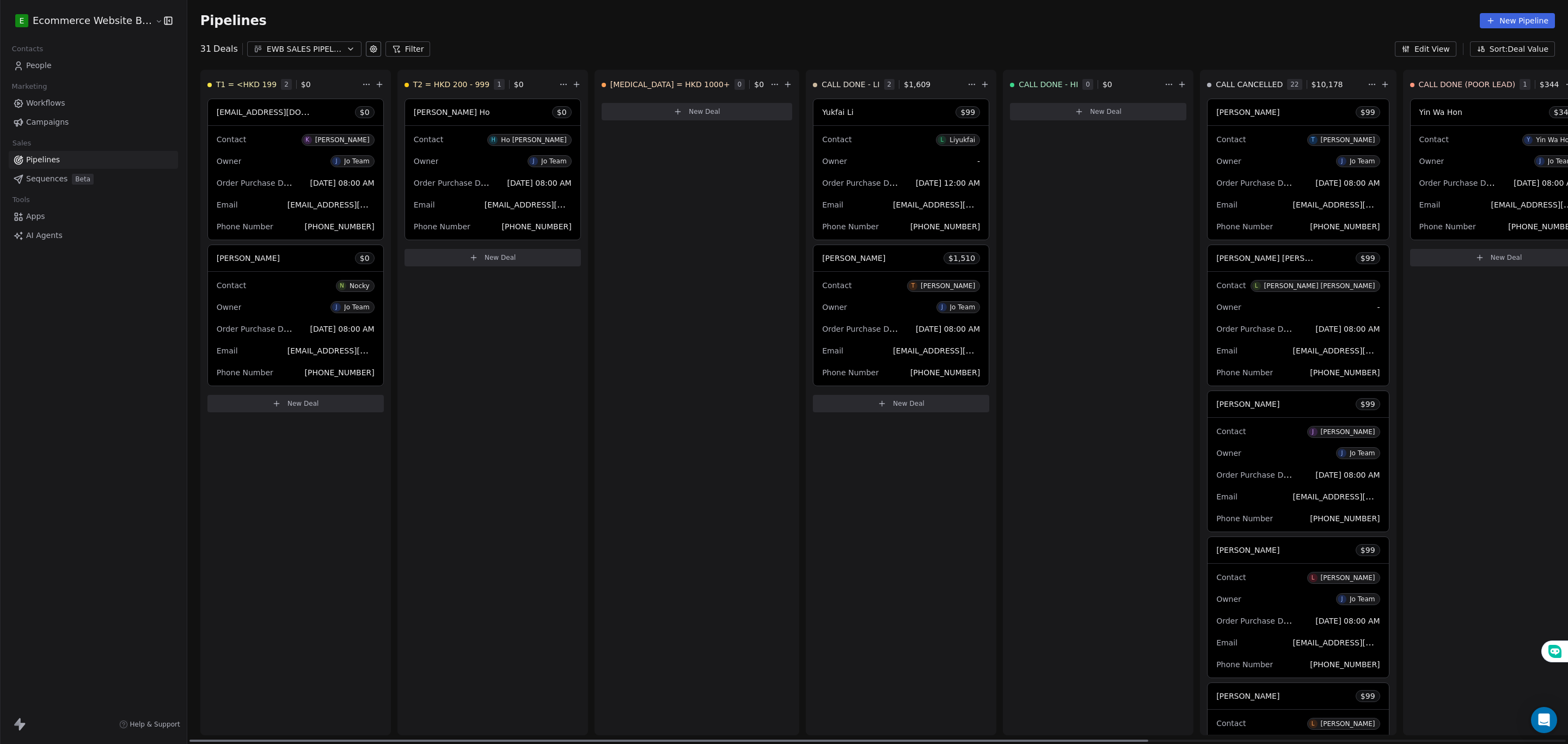
click at [446, 258] on button "New Deal" at bounding box center [492, 257] width 176 height 17
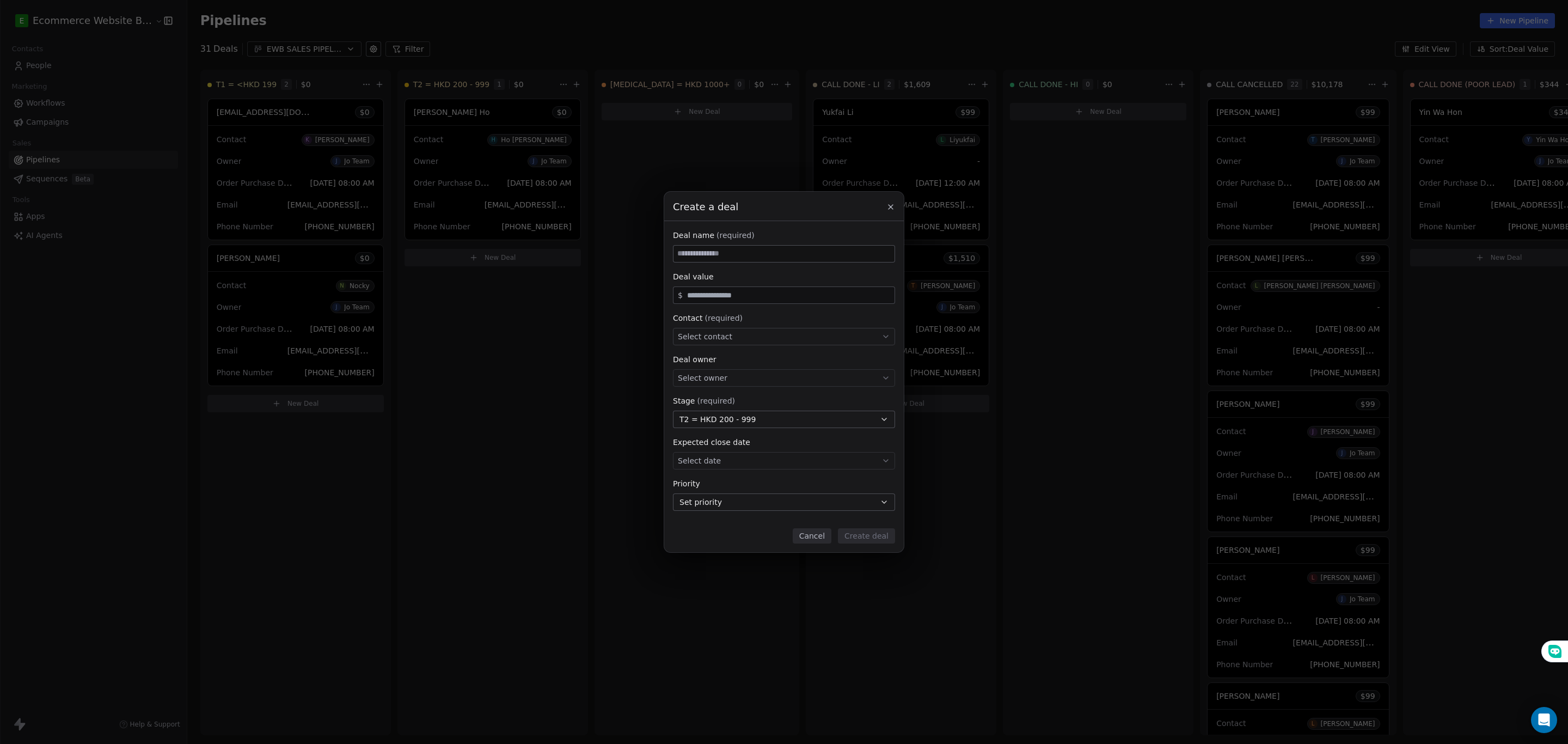
click at [794, 254] on input at bounding box center [784, 254] width 221 height 16
type input "*"
type input "**********"
click at [727, 296] on input "text" at bounding box center [789, 295] width 208 height 8
click at [706, 337] on span "Select contact" at bounding box center [705, 336] width 55 height 11
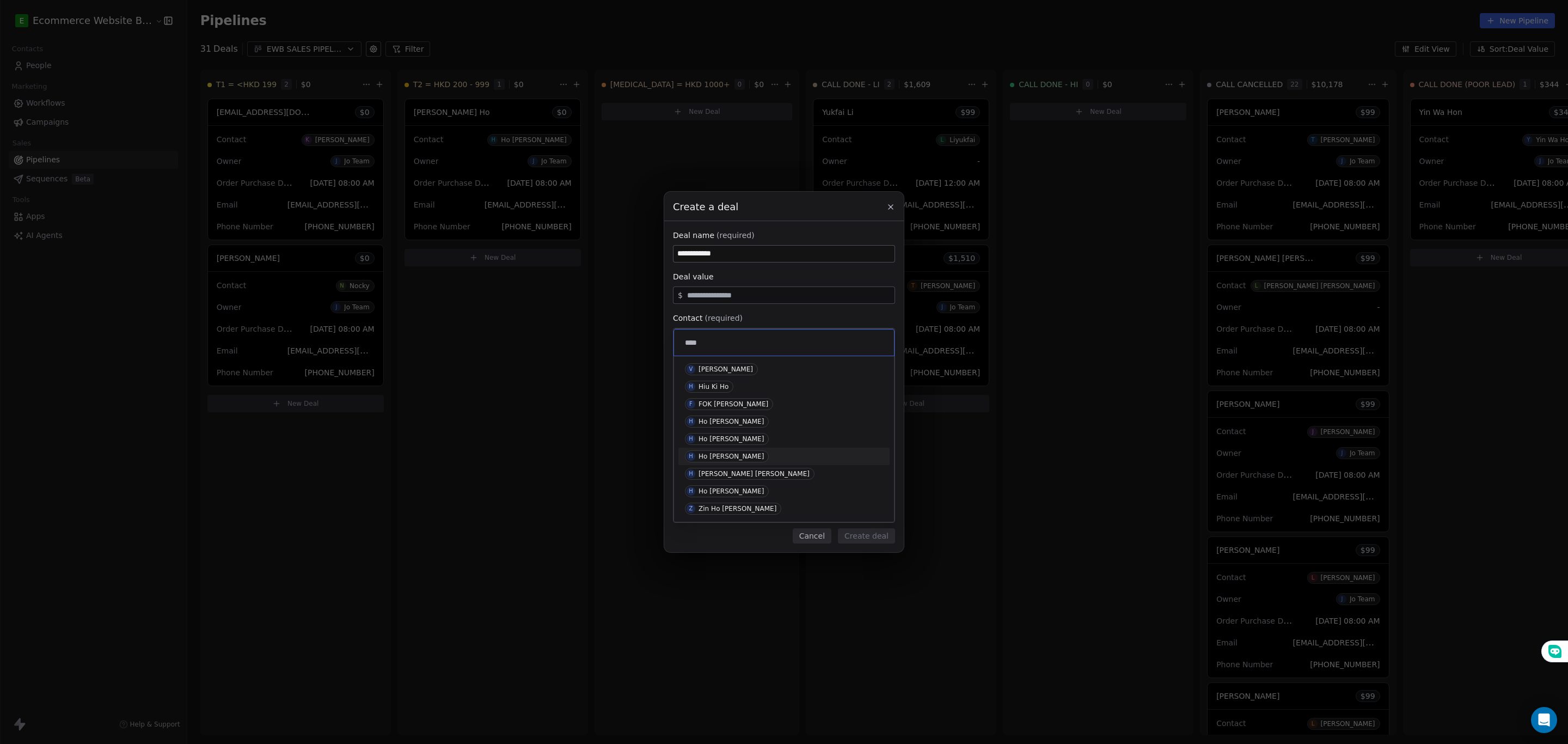
type input "****"
click at [715, 460] on div "Ho [PERSON_NAME]" at bounding box center [731, 456] width 65 height 8
click at [699, 377] on span "Select owner" at bounding box center [702, 377] width 49 height 11
click at [708, 407] on div "Jo Team" at bounding box center [715, 410] width 26 height 8
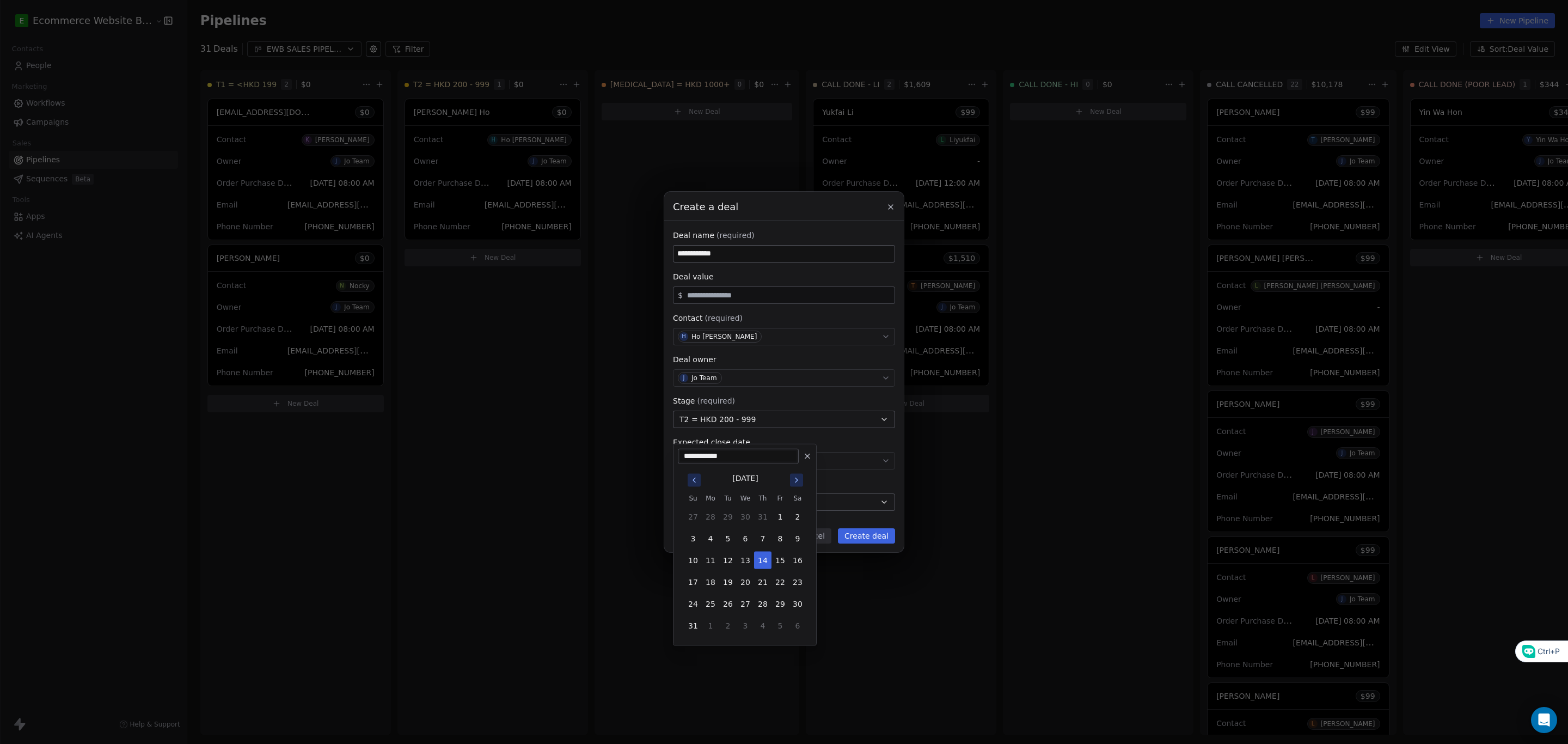
click at [714, 460] on body "E Ecommerce Website Builder Contacts People Marketing Workflows Campaigns Sales…" at bounding box center [784, 372] width 1568 height 744
click at [534, 524] on div "**********" at bounding box center [784, 371] width 1568 height 360
